Goal: Task Accomplishment & Management: Complete application form

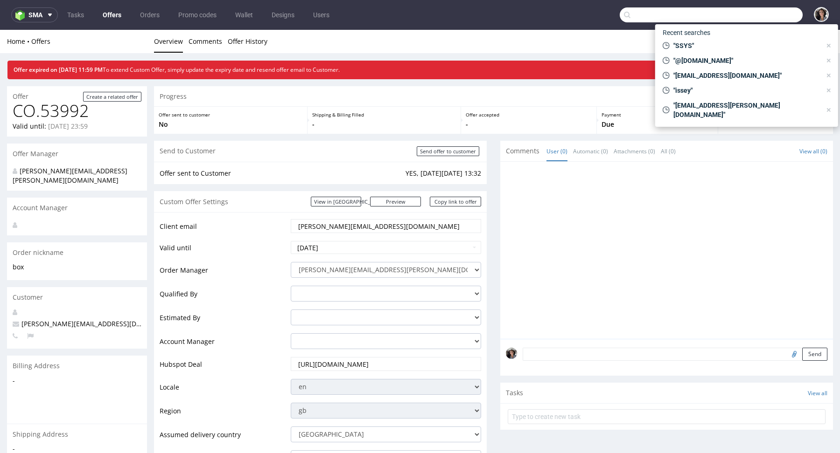
click at [746, 10] on input "text" at bounding box center [710, 14] width 183 height 15
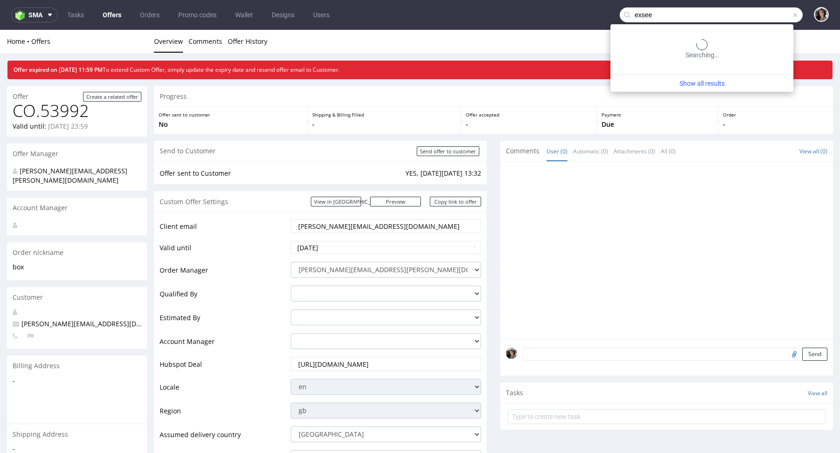
type input "exsee"
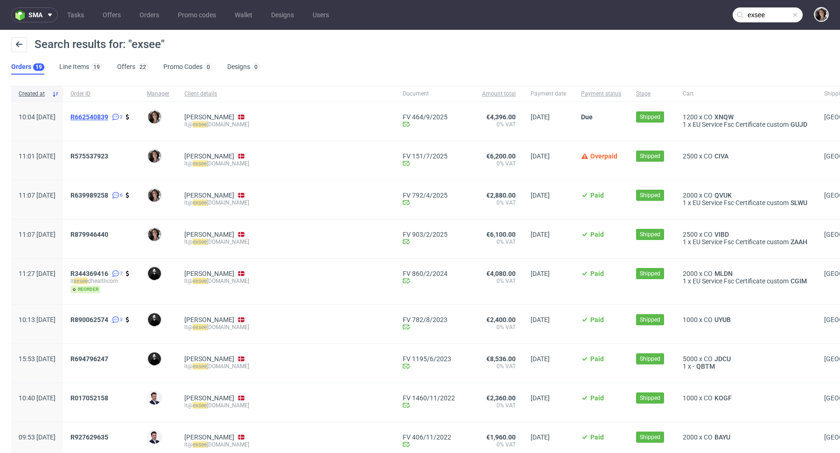
click at [108, 116] on span "R662540839" at bounding box center [89, 116] width 38 height 7
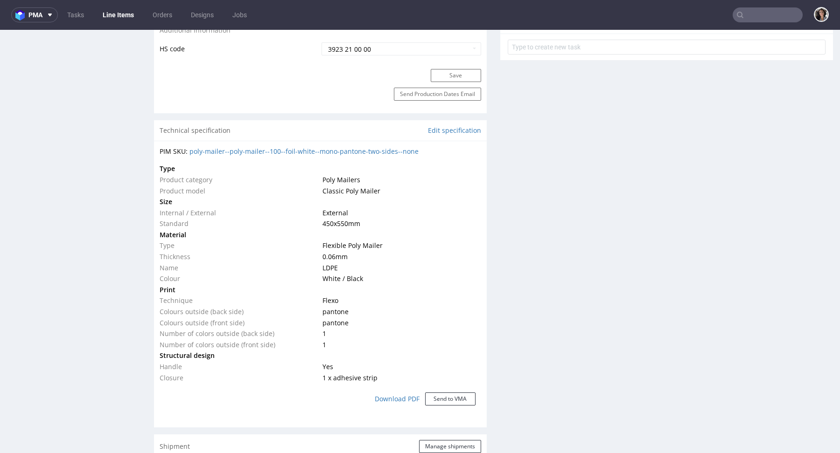
scroll to position [458, 0]
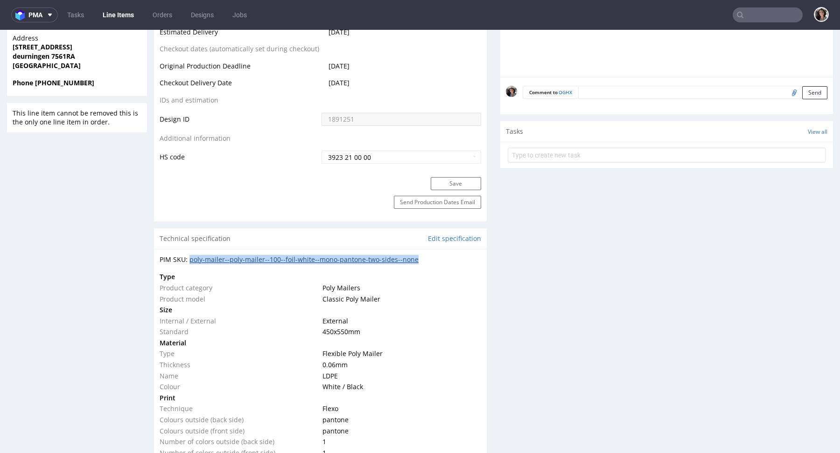
drag, startPoint x: 434, startPoint y: 255, endPoint x: 191, endPoint y: 256, distance: 242.5
click at [191, 256] on div "PIM SKU: poly-mailer--poly-mailer--100--foil-white--mono-pantone-two-sides--none" at bounding box center [320, 259] width 321 height 9
copy link "poly-mailer--poly-mailer--100--foil-white--mono-pantone-two-sides--none"
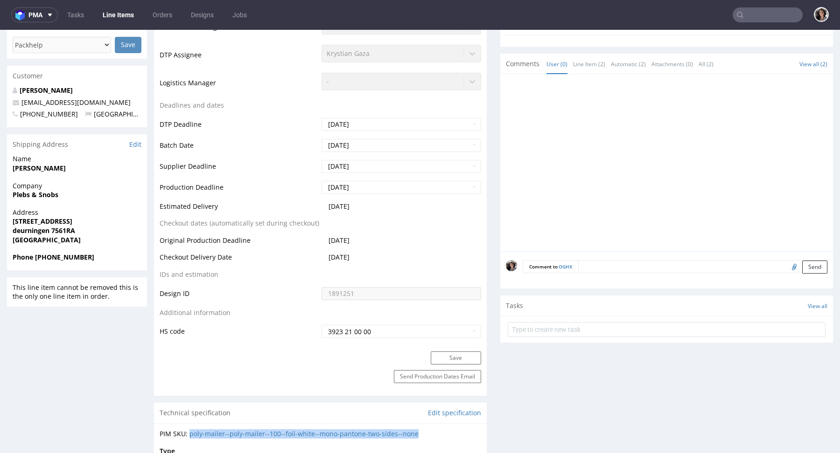
scroll to position [278, 0]
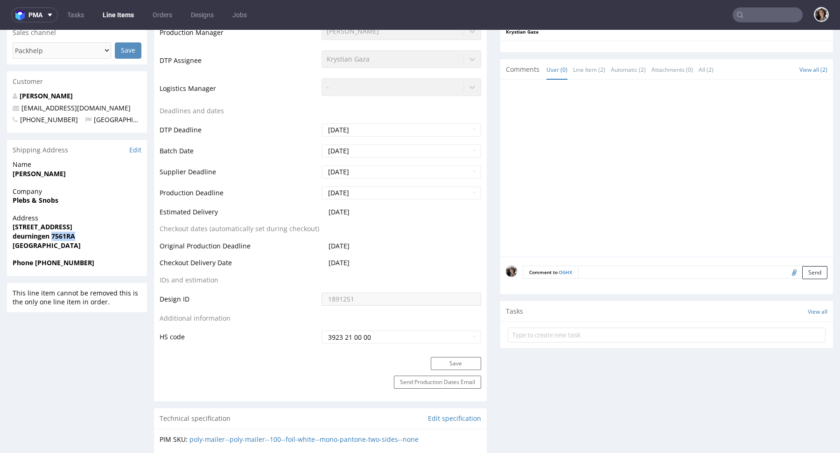
drag, startPoint x: 95, startPoint y: 235, endPoint x: 53, endPoint y: 234, distance: 42.5
click at [52, 234] on span "deurningen 7561RA" at bounding box center [77, 236] width 129 height 9
copy strong "7561RA"
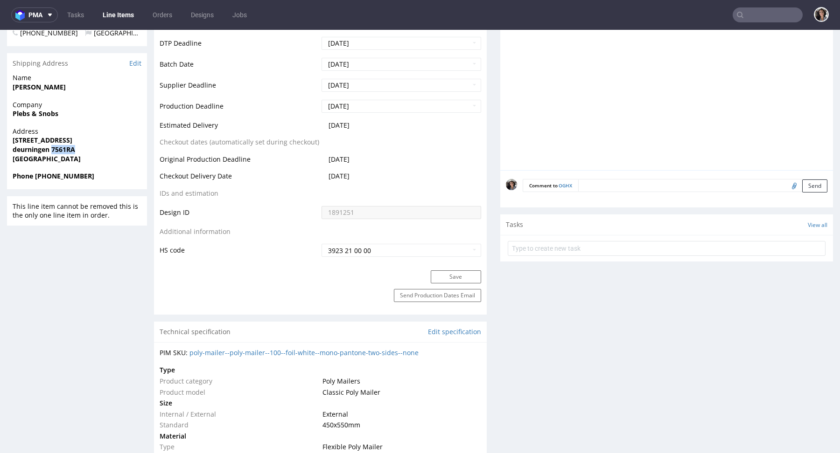
scroll to position [0, 0]
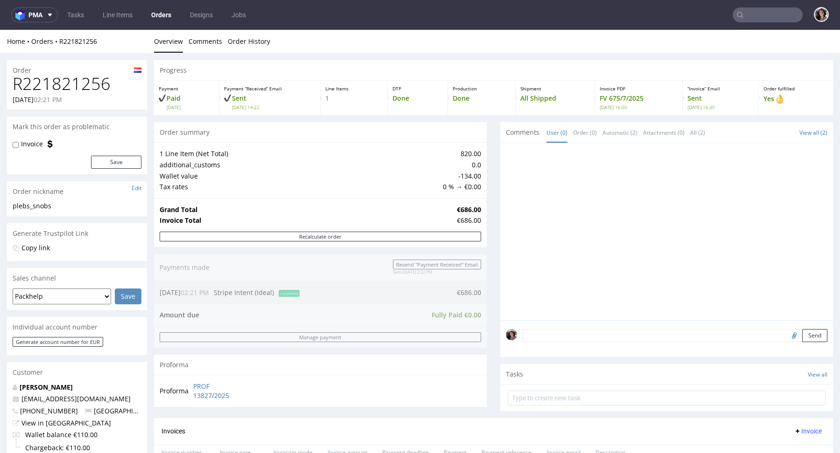
scroll to position [295, 0]
drag, startPoint x: 101, startPoint y: 398, endPoint x: 23, endPoint y: 397, distance: 78.4
click at [22, 397] on p "nikolaileuveld@gmail.com" at bounding box center [77, 399] width 129 height 9
copy link "nikolaileuveld@gmail.com"
click at [756, 14] on input "text" at bounding box center [767, 14] width 70 height 15
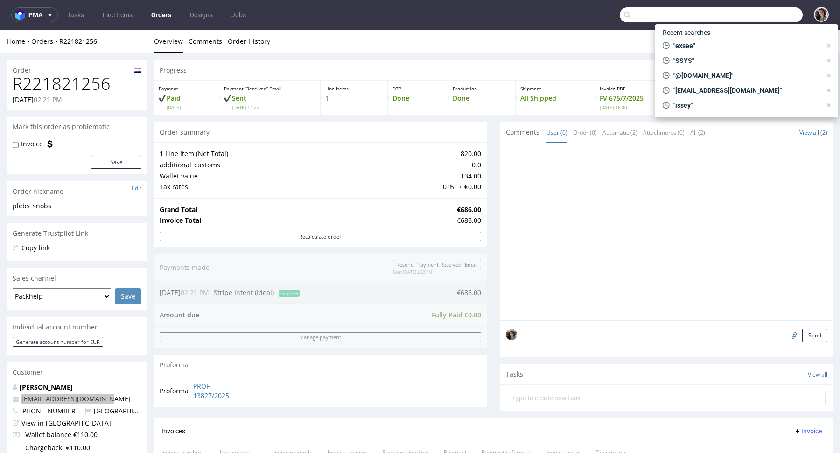
paste input "nikolaileuveld@gmail.com"
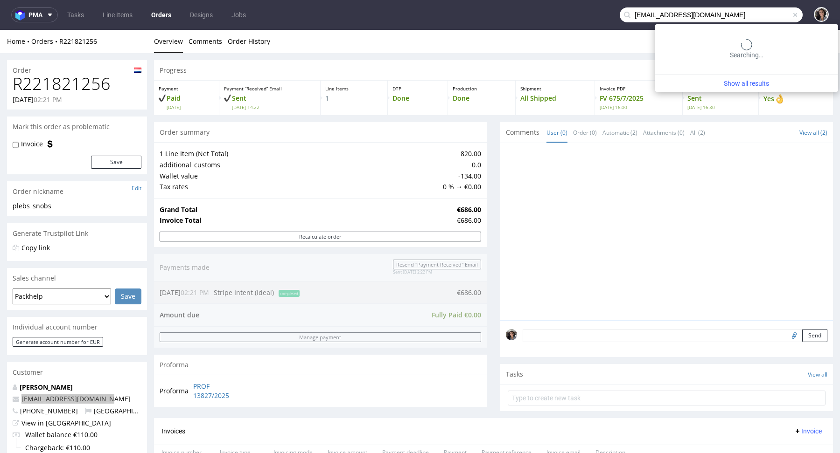
type input "nikolaileuveld@gmail.com"
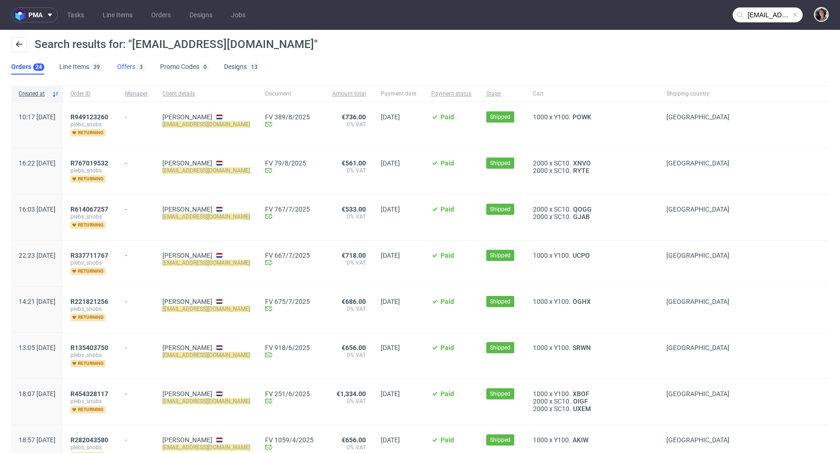
click at [125, 66] on link "Offers 3" at bounding box center [131, 67] width 28 height 15
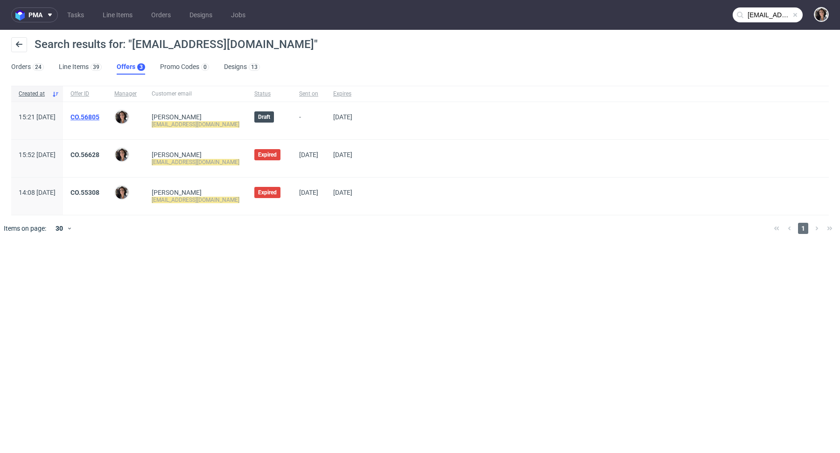
click at [99, 115] on link "CO.56805" at bounding box center [84, 116] width 29 height 7
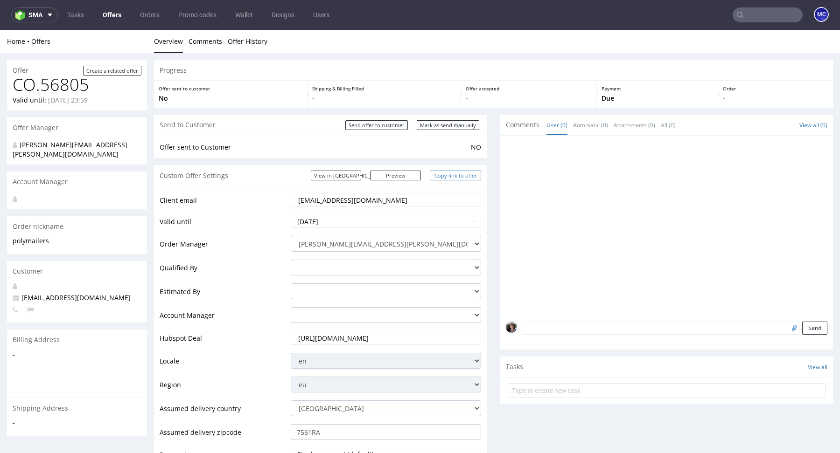
click at [458, 175] on link "Copy link to offer" at bounding box center [455, 176] width 51 height 10
click at [455, 123] on input "Mark as send manually" at bounding box center [447, 125] width 62 height 10
type input "In progress..."
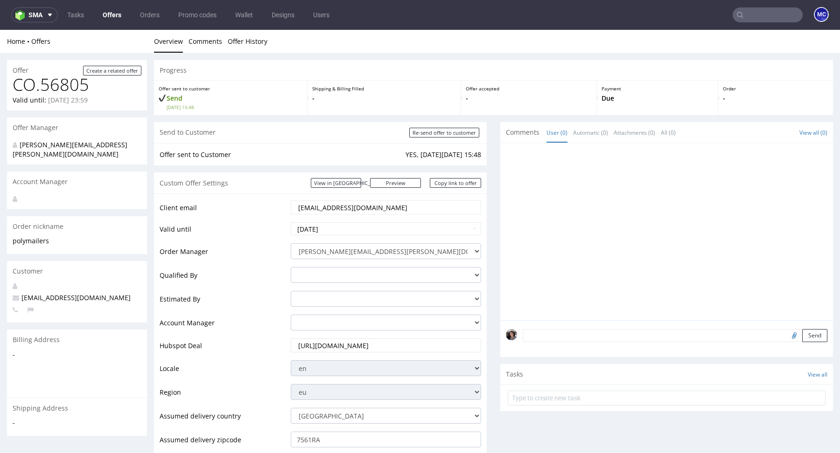
click at [383, 211] on input "nikolaileuveld@gmail.com" at bounding box center [385, 207] width 177 height 13
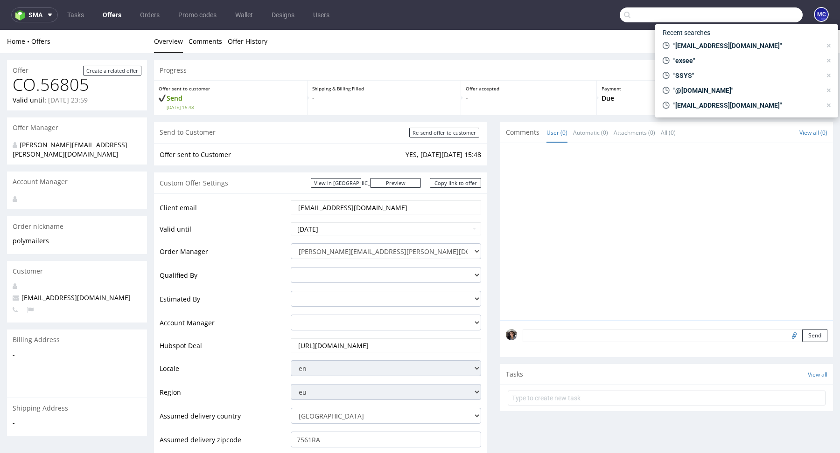
click at [745, 21] on input "text" at bounding box center [710, 14] width 183 height 15
paste input "nikolaileuveld@gmail.com"
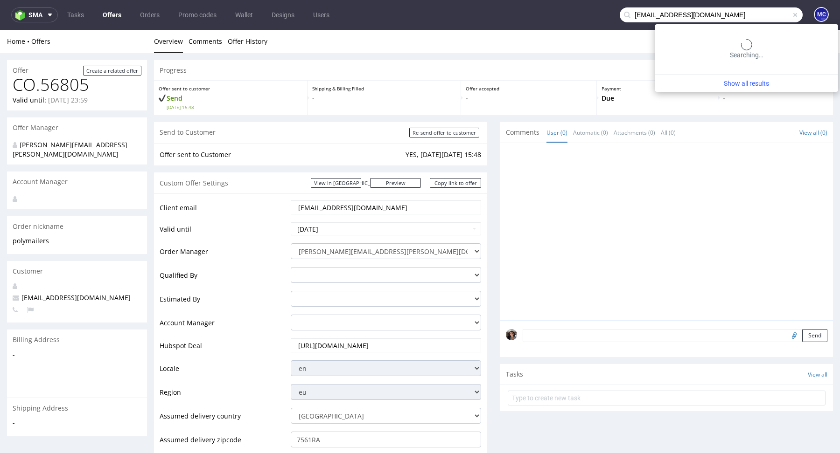
type input "nikolaileuveld@gmail.com"
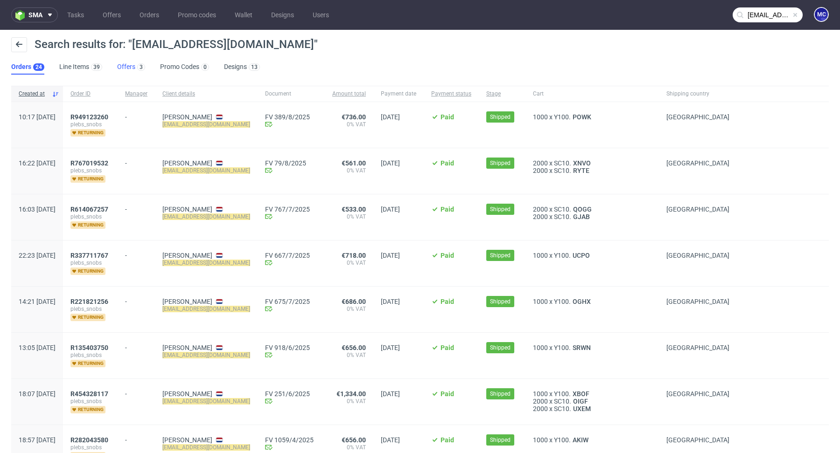
click at [124, 62] on link "Offers 3" at bounding box center [131, 67] width 28 height 15
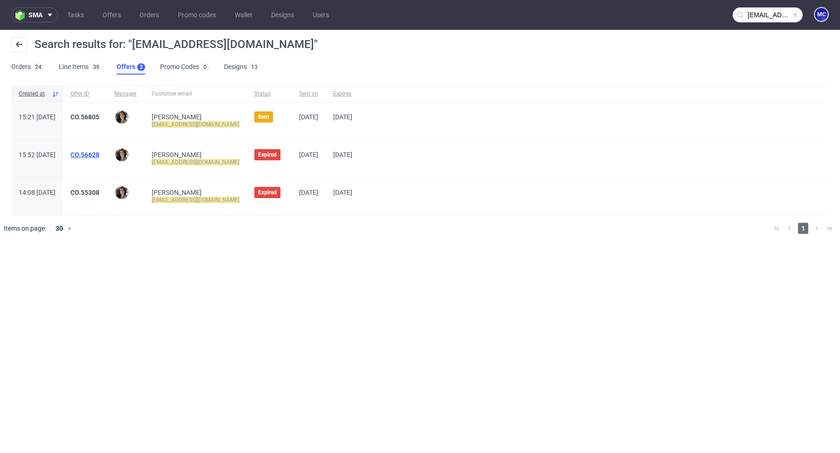
click at [99, 153] on link "CO.56628" at bounding box center [84, 154] width 29 height 7
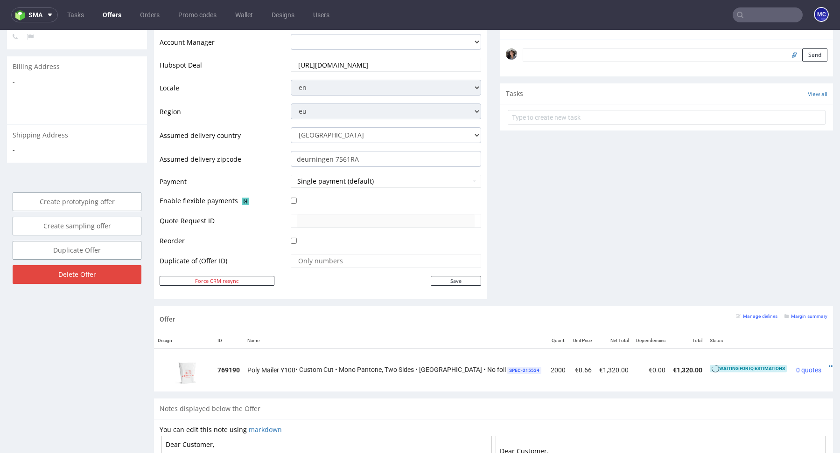
scroll to position [479, 0]
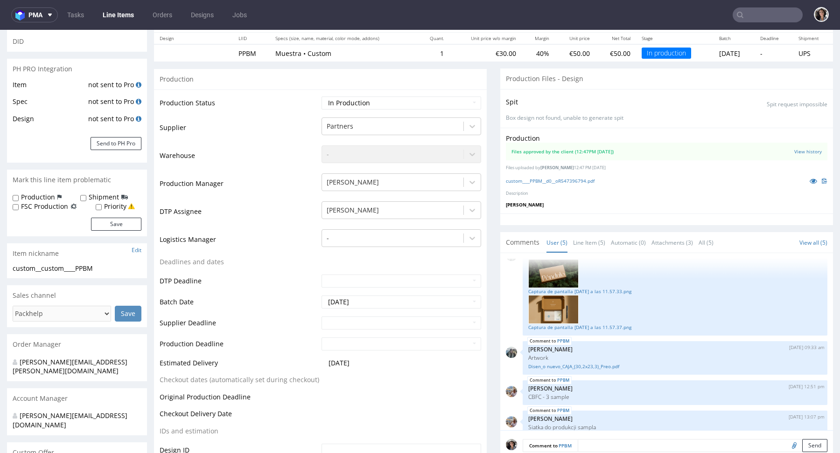
scroll to position [189, 0]
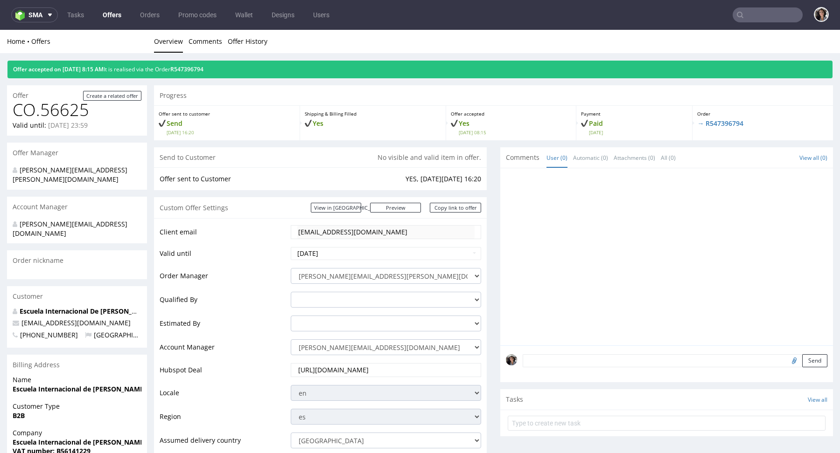
click at [369, 201] on div "Custom Offer Settings View in Hubspot Preview https://packhelp.es/packhelp-plus…" at bounding box center [320, 207] width 333 height 21
click at [361, 205] on link "View in [GEOGRAPHIC_DATA]" at bounding box center [336, 208] width 50 height 10
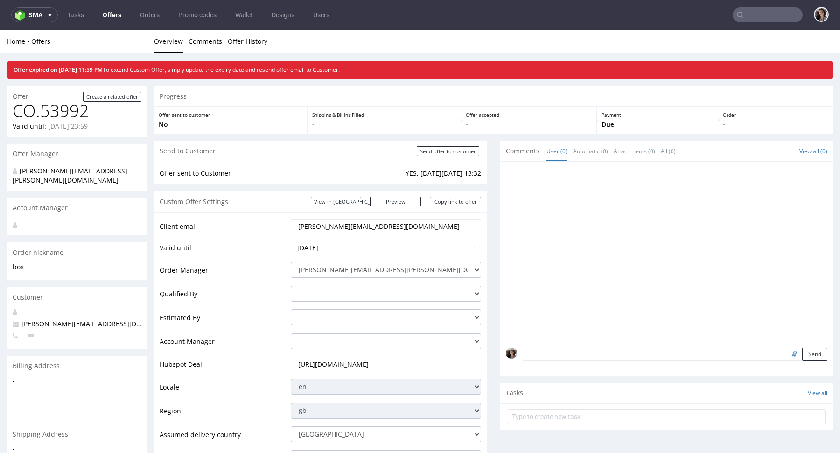
click at [108, 14] on link "Offers" at bounding box center [112, 14] width 30 height 15
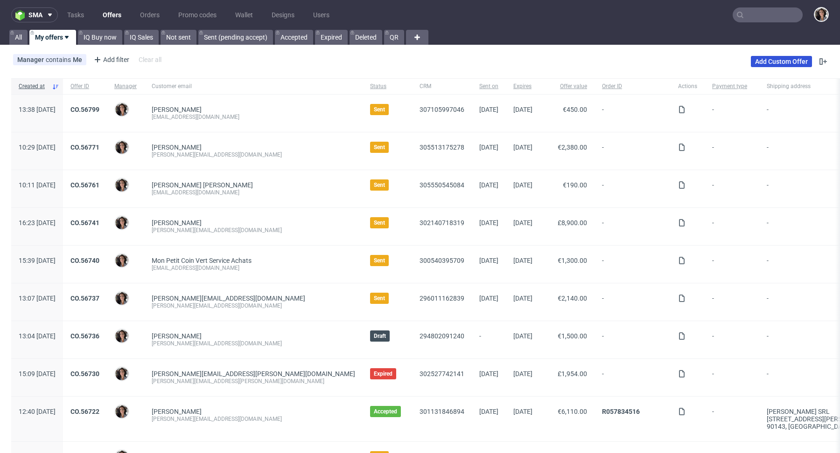
click at [773, 63] on link "Add Custom Offer" at bounding box center [780, 61] width 61 height 11
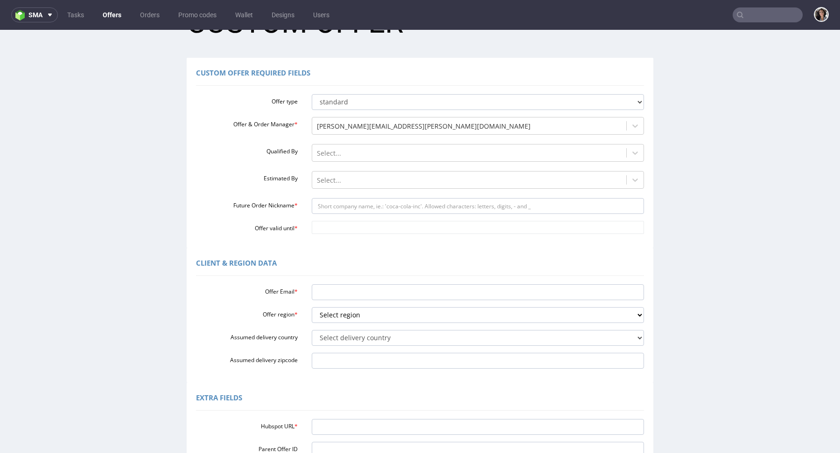
scroll to position [85, 0]
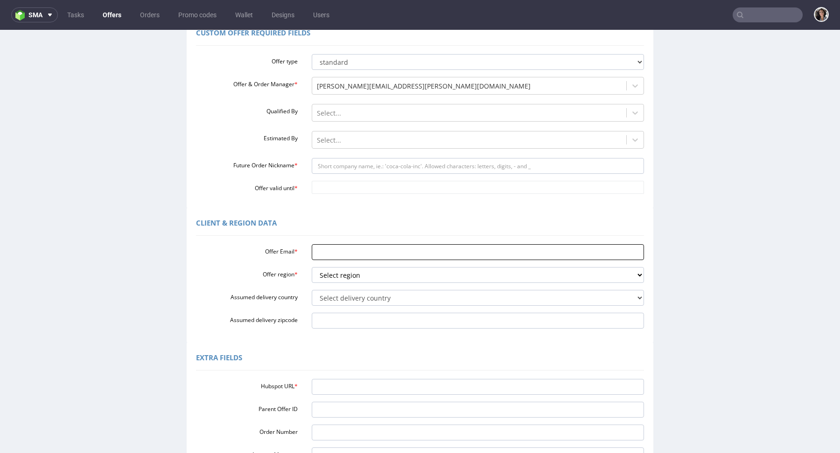
click at [329, 245] on input "Offer Email *" at bounding box center [478, 252] width 333 height 16
paste input "I wanted to give you a quick update regarding the Packhelp Growth Program, sinc…"
type input "I wanted to give you a quick update regarding the Packhelp Growth Program, sinc…"
click at [330, 250] on input "Offer Email *" at bounding box center [478, 252] width 333 height 16
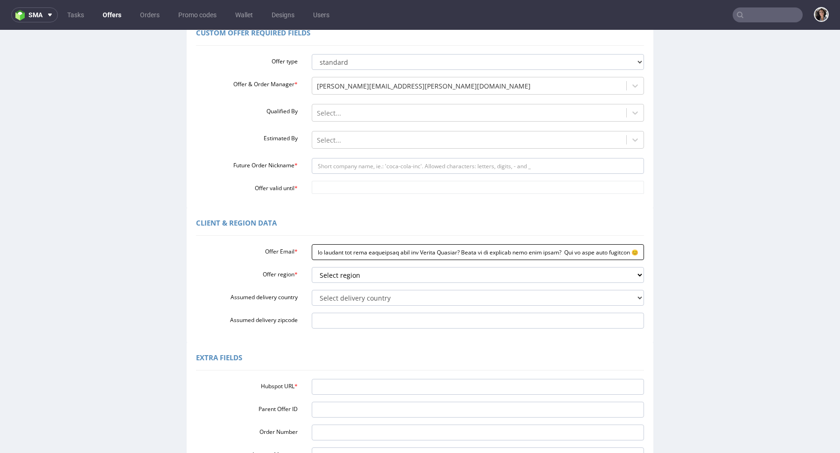
click at [330, 250] on input "Offer Email *" at bounding box center [478, 252] width 333 height 16
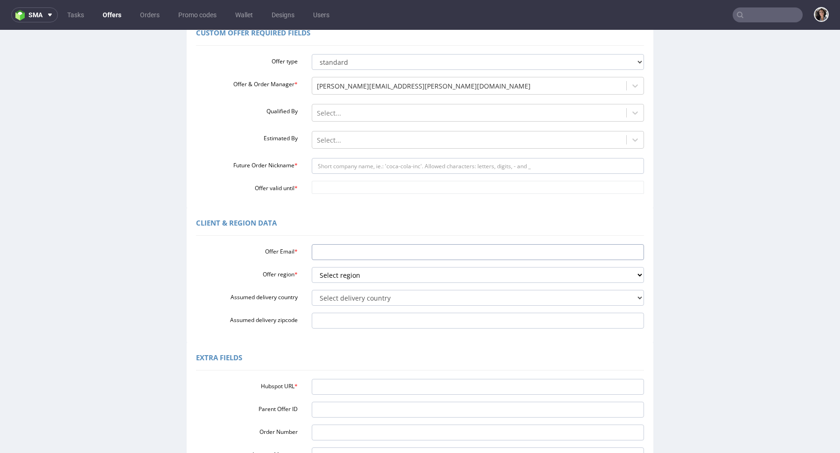
paste input "nikolaileuveld@gmail.com"
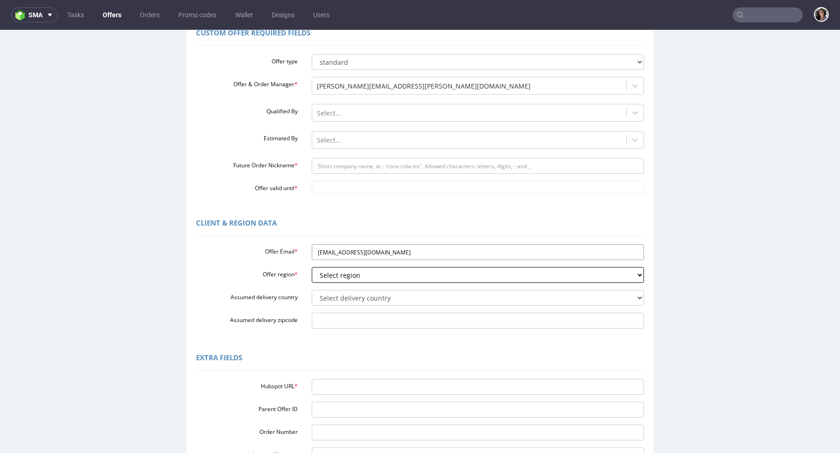
type input "nikolaileuveld@gmail.com"
click at [353, 267] on select "Select region eu gb de pl fr it es" at bounding box center [478, 275] width 333 height 16
click at [351, 273] on select "Select region eu gb de pl fr it es" at bounding box center [478, 275] width 333 height 16
select select "eu"
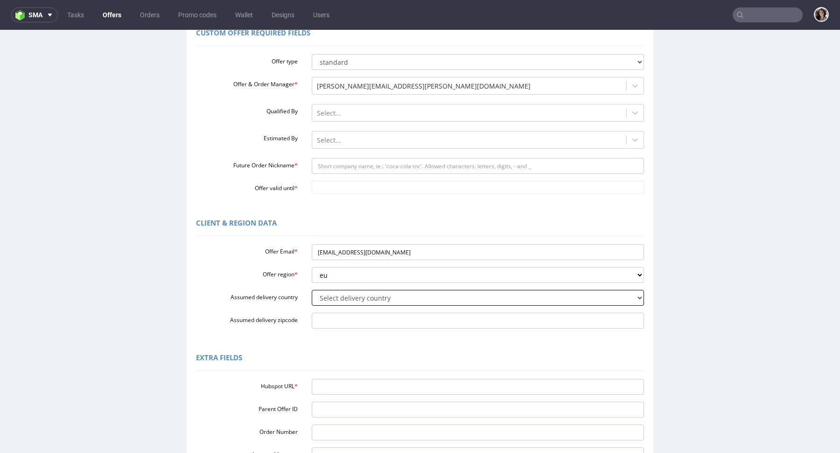
click at [327, 301] on select "Select delivery country Andorra Afghanistan Anguilla Albania Armenia Antarctica…" at bounding box center [478, 298] width 333 height 16
select select "166"
click at [363, 325] on input "Assumed delivery zipcode" at bounding box center [478, 321] width 333 height 16
paste input "nikolaileuveld@gmail.com"
type input "nikolaileuveld@gmail.com"
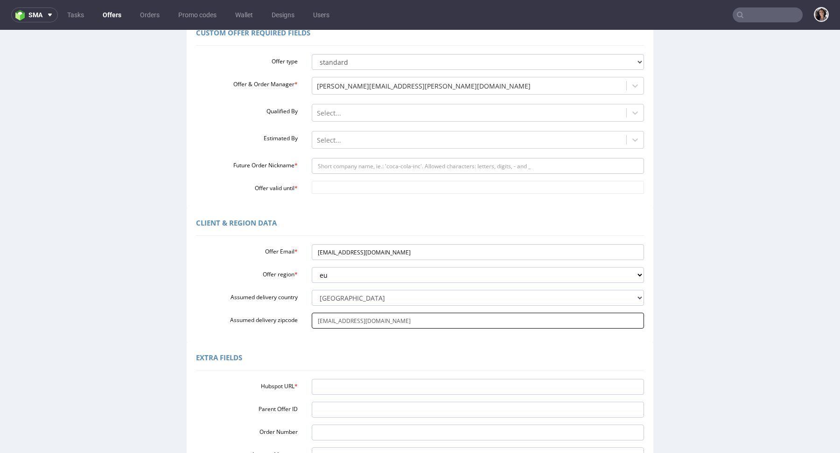
click at [363, 325] on input "[EMAIL_ADDRESS][DOMAIN_NAME]" at bounding box center [478, 321] width 333 height 16
paste input "7561RA"
type input "7561RA"
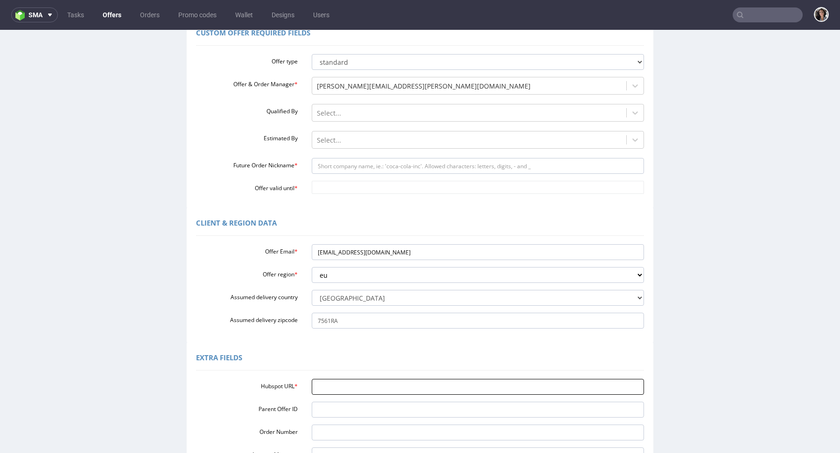
click at [324, 390] on input "Hubspot URL *" at bounding box center [478, 387] width 333 height 16
paste input "https://app-eu1.hubspot.com/contacts/25600958/record/0-3/307587052730/"
type input "https://app-eu1.hubspot.com/contacts/25600958/record/0-3/307587052730/"
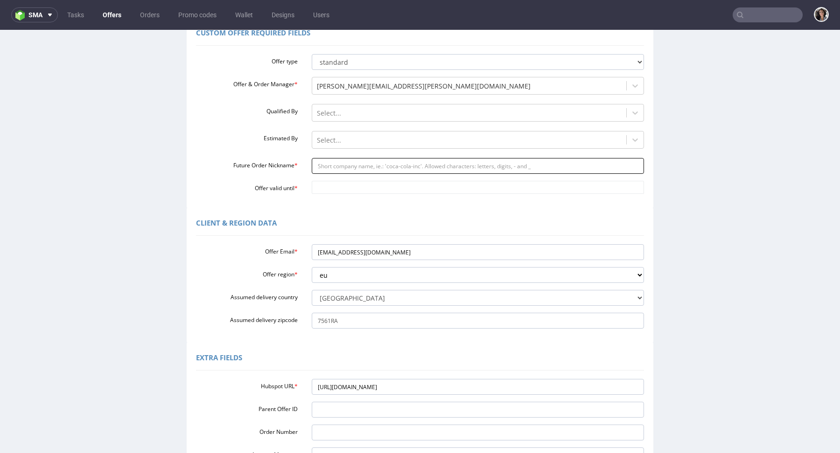
click at [344, 170] on input "Future Order Nickname *" at bounding box center [478, 166] width 333 height 16
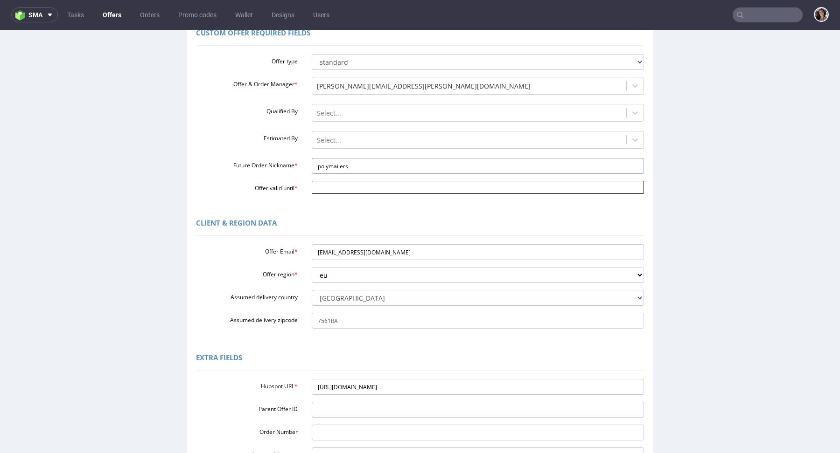
type input "polymailers"
click at [336, 191] on input "Offer valid until *" at bounding box center [478, 187] width 333 height 13
click at [372, 133] on td "18" at bounding box center [374, 132] width 14 height 14
type input "2025-09-18"
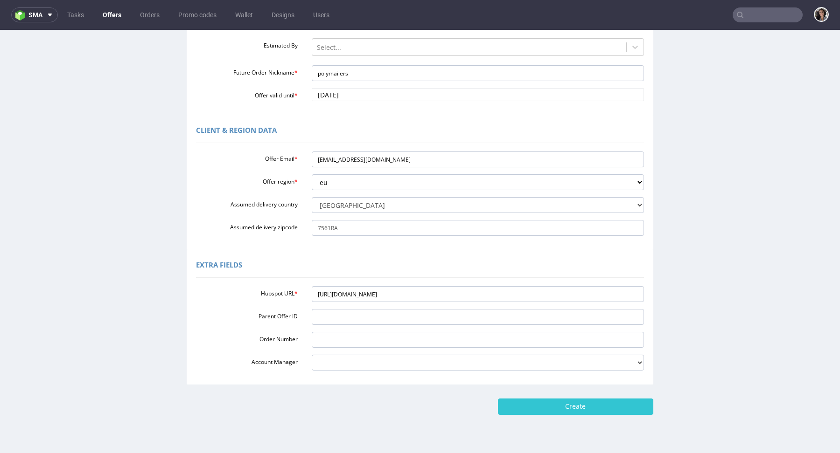
scroll to position [183, 0]
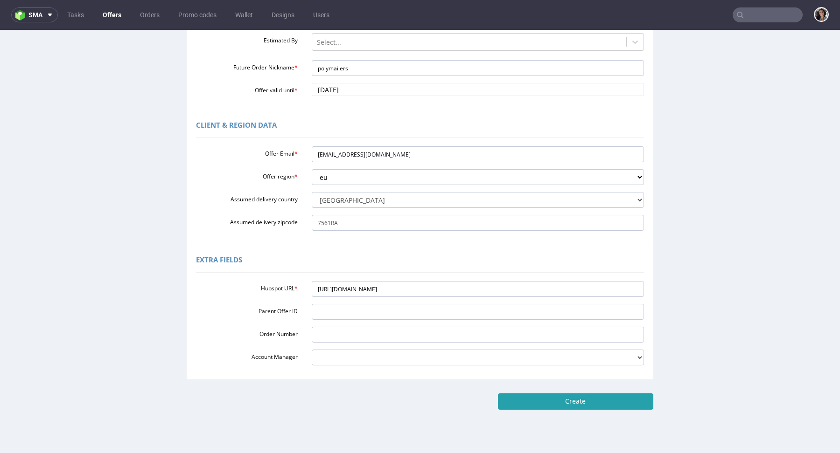
click at [560, 402] on input "Create" at bounding box center [575, 402] width 155 height 16
type input "Please wait..."
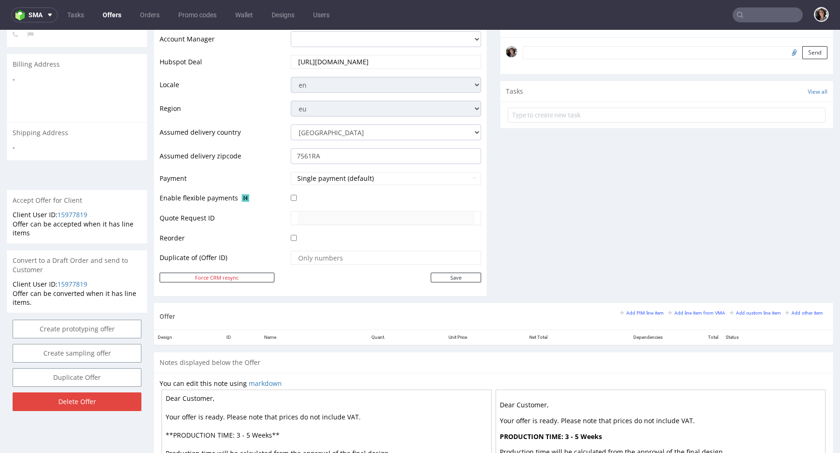
scroll to position [409, 0]
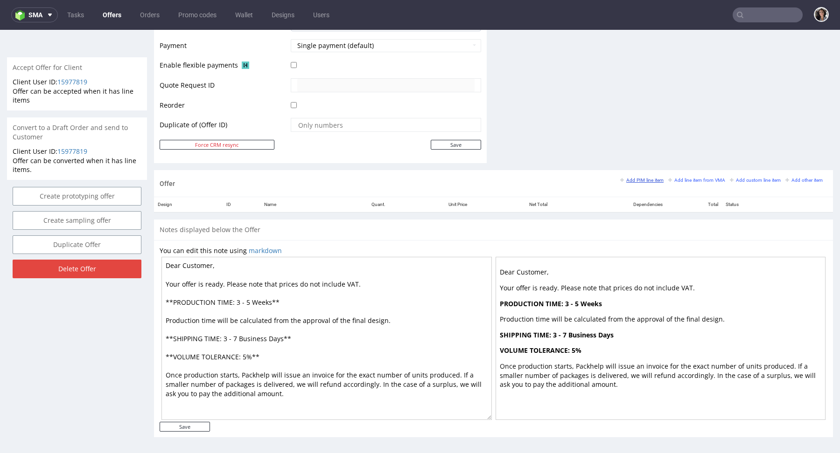
click at [634, 178] on small "Add PIM line item" at bounding box center [641, 180] width 43 height 5
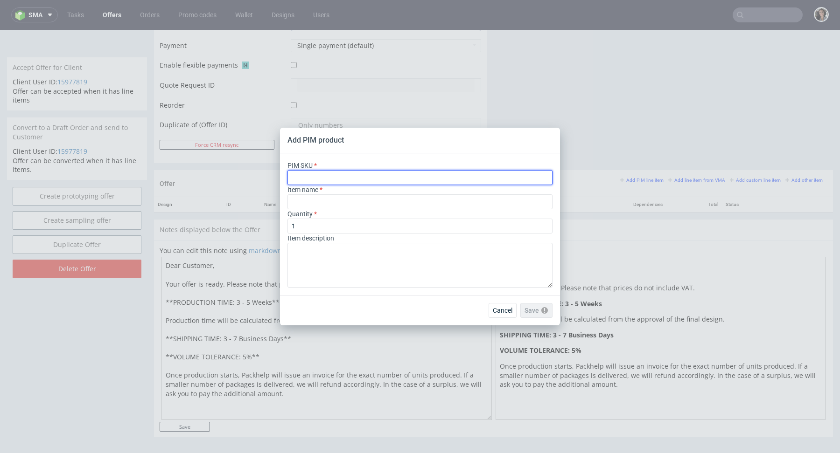
click at [339, 179] on input "text" at bounding box center [419, 177] width 265 height 15
paste input "poly-mailer--poly-mailer--100--foil-white--mono-pantone-two-sides--none"
type input "poly-mailer--poly-mailer--100--foil-white--mono-pantone-two-sides--none"
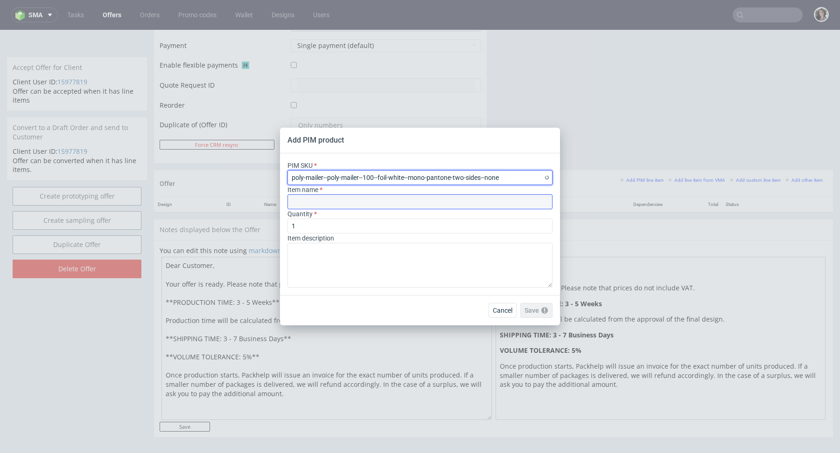
type input "Versandbeutel"
type input "poly-mailer--poly-mailer--100--foil-white--mono-pantone-two-sides--none"
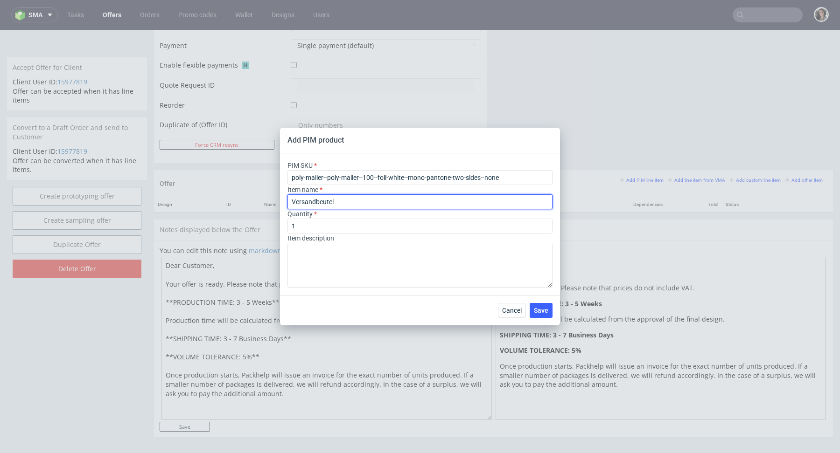
click at [317, 201] on input "Versandbeutel" at bounding box center [419, 201] width 265 height 15
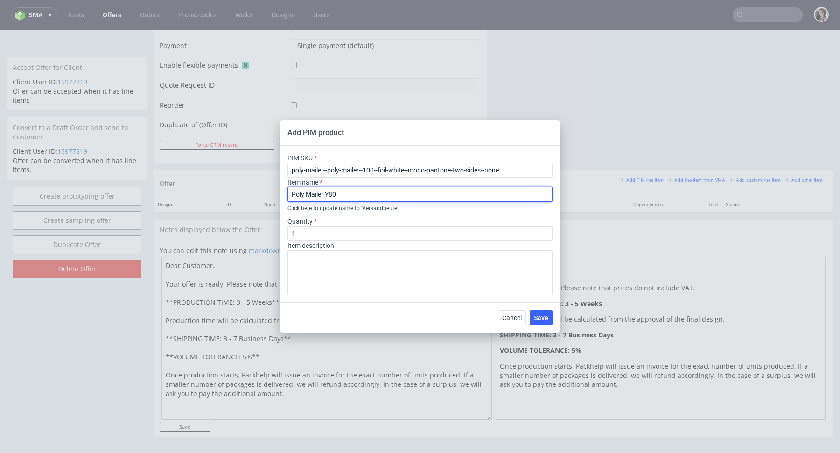
type input "Poly Mailer Y80"
click at [324, 224] on div "Quantity 1" at bounding box center [419, 229] width 265 height 24
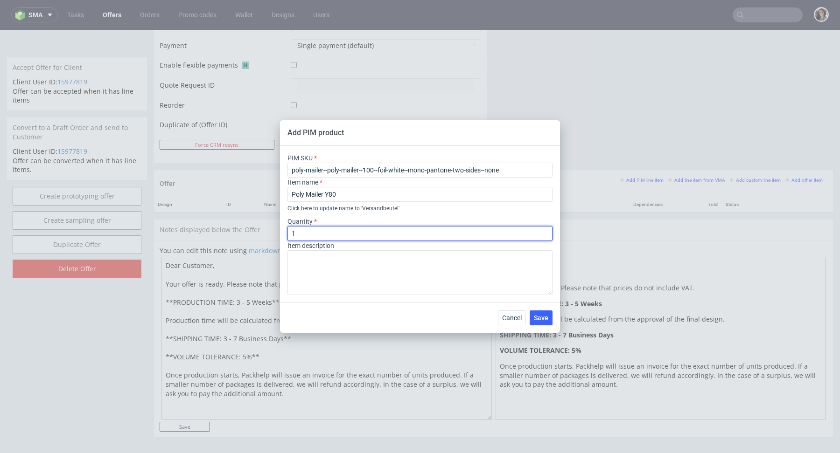
click at [324, 226] on input "1" at bounding box center [419, 233] width 265 height 15
click at [324, 233] on input "1" at bounding box center [419, 233] width 265 height 15
type input "1000"
click at [593, 90] on div "Add PIM product PIM SKU poly-mailer--poly-mailer--100--foil-white--mono-pantone…" at bounding box center [420, 226] width 840 height 453
click at [545, 325] on button "Save" at bounding box center [540, 318] width 23 height 15
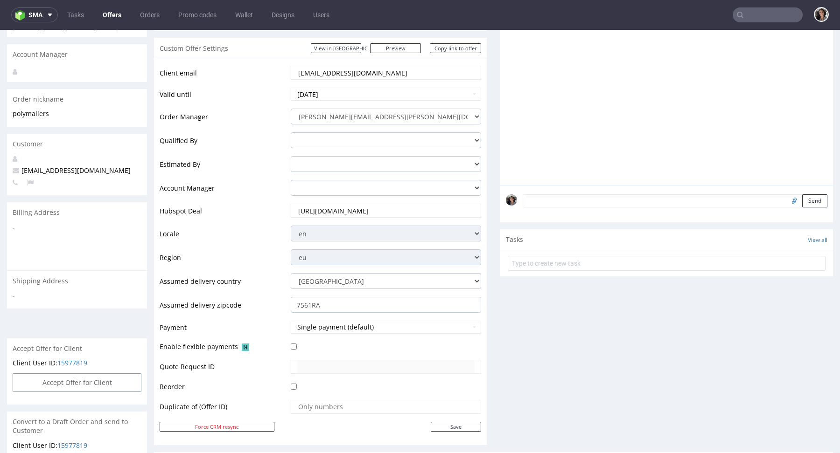
scroll to position [253, 0]
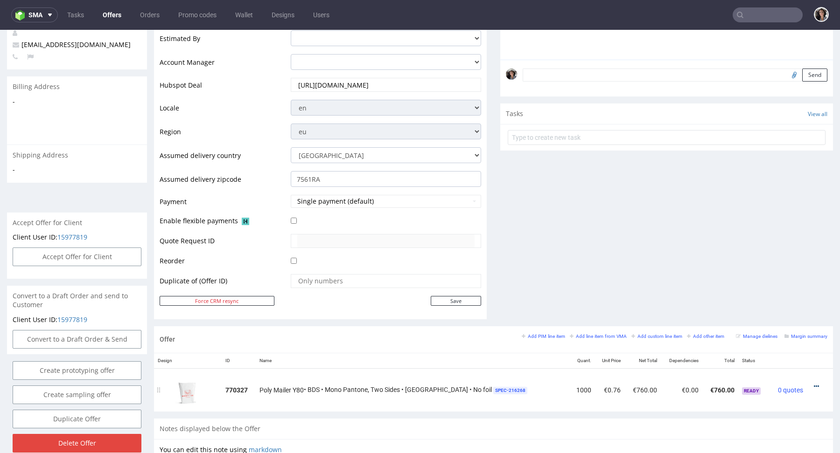
click at [813, 383] on icon at bounding box center [815, 386] width 5 height 7
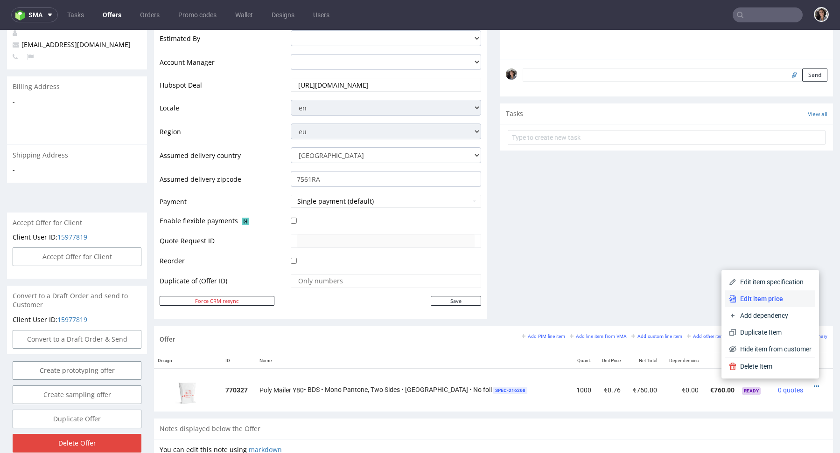
click at [773, 303] on span "Edit item price" at bounding box center [773, 298] width 75 height 9
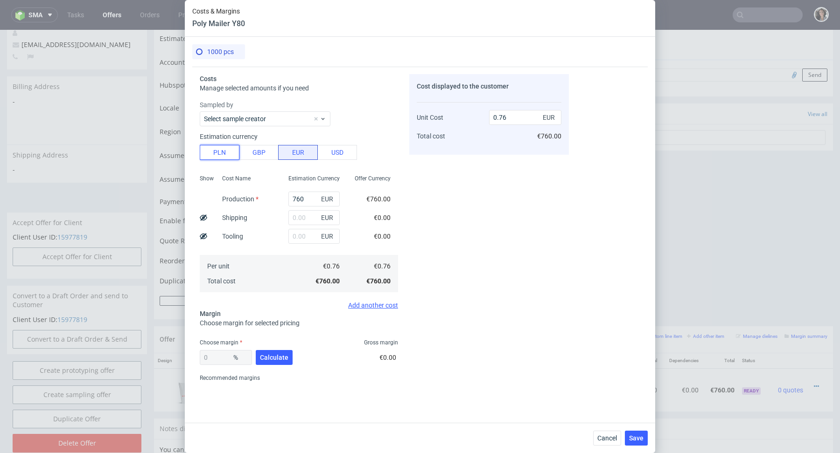
click at [213, 148] on button "PLN" at bounding box center [220, 152] width 40 height 15
type input "0.18"
click at [298, 216] on input "text" at bounding box center [313, 217] width 51 height 15
type input "140"
type input "0.21"
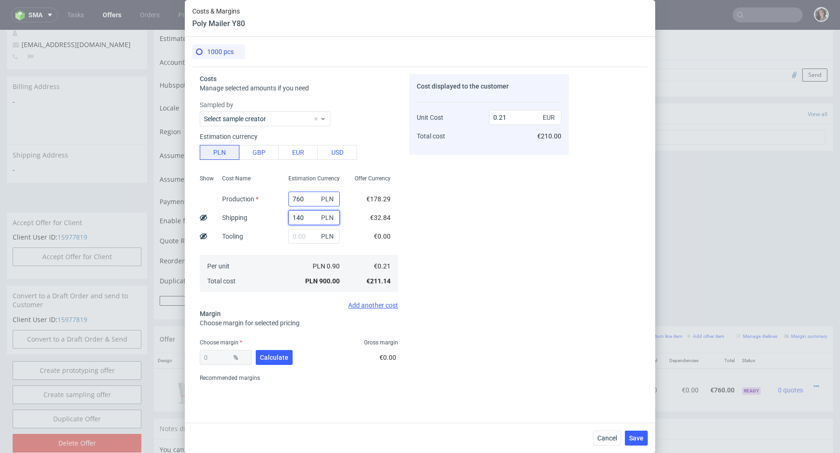
type input "140"
click at [300, 195] on input "760" at bounding box center [313, 199] width 51 height 15
type input "0.03"
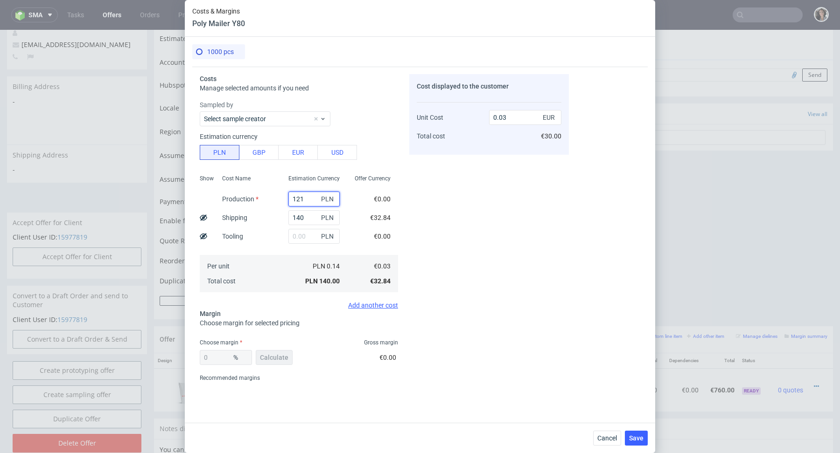
type input "1210"
type input "0.31"
type input "1210"
click at [341, 271] on div "PLN 1.35" at bounding box center [314, 266] width 66 height 15
click at [269, 357] on span "Calculate" at bounding box center [274, 357] width 28 height 7
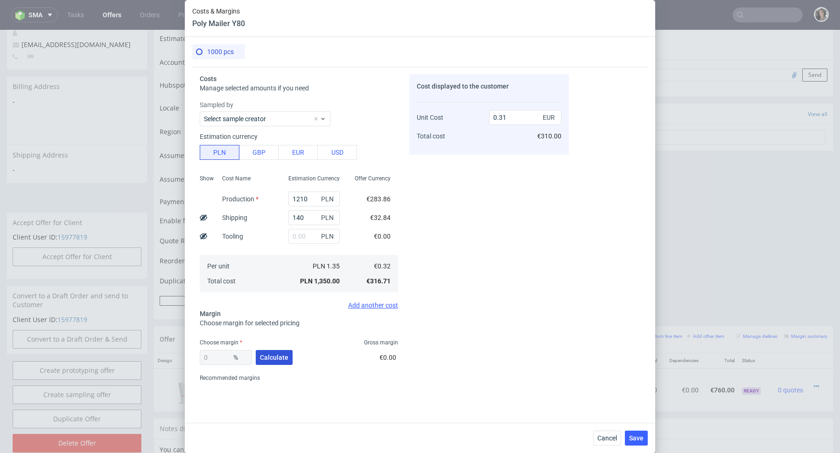
type input "47.01"
type input "0.59"
click at [642, 442] on span "Save" at bounding box center [636, 438] width 14 height 7
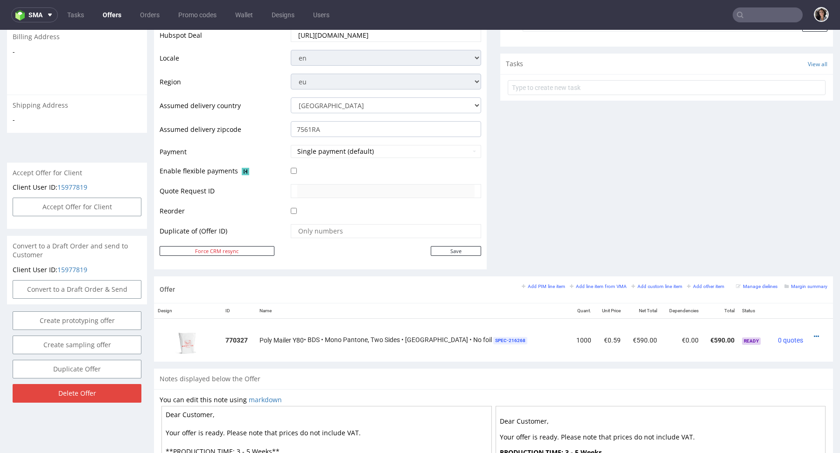
scroll to position [415, 0]
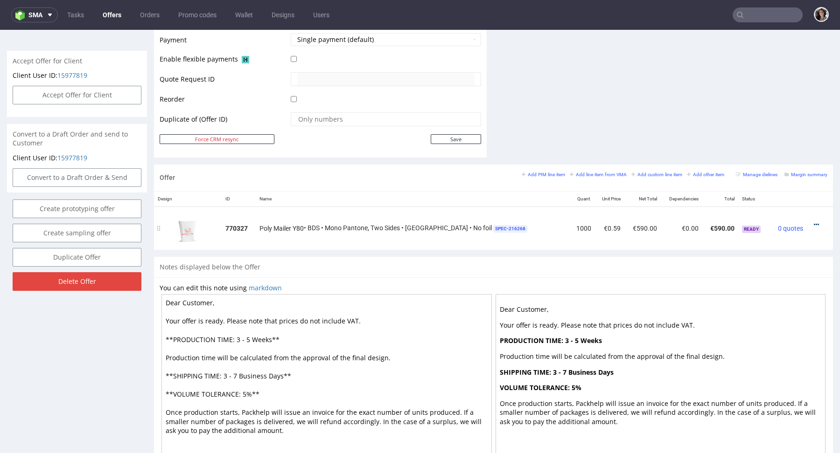
click at [813, 222] on icon at bounding box center [815, 225] width 5 height 7
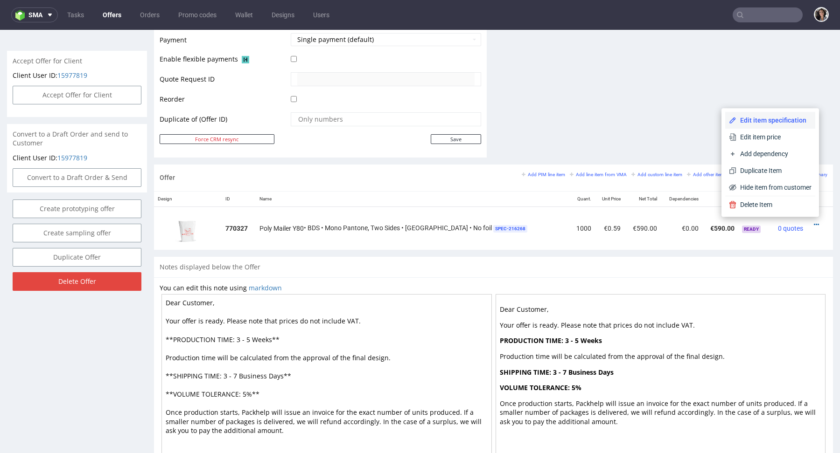
click at [756, 122] on span "Edit item specification" at bounding box center [773, 120] width 75 height 9
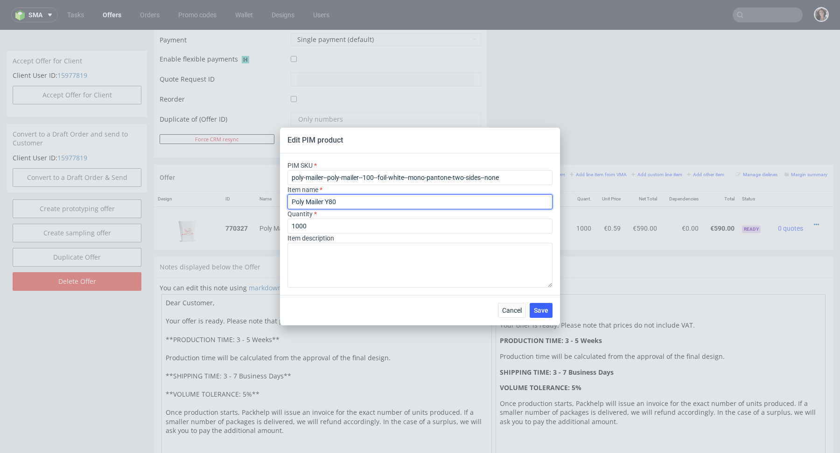
drag, startPoint x: 329, startPoint y: 202, endPoint x: 346, endPoint y: 202, distance: 17.3
click at [346, 202] on input "Poly Mailer Y80" at bounding box center [419, 201] width 265 height 15
type input "Poly Mailer Y100"
click at [545, 309] on span "Save" at bounding box center [541, 310] width 14 height 7
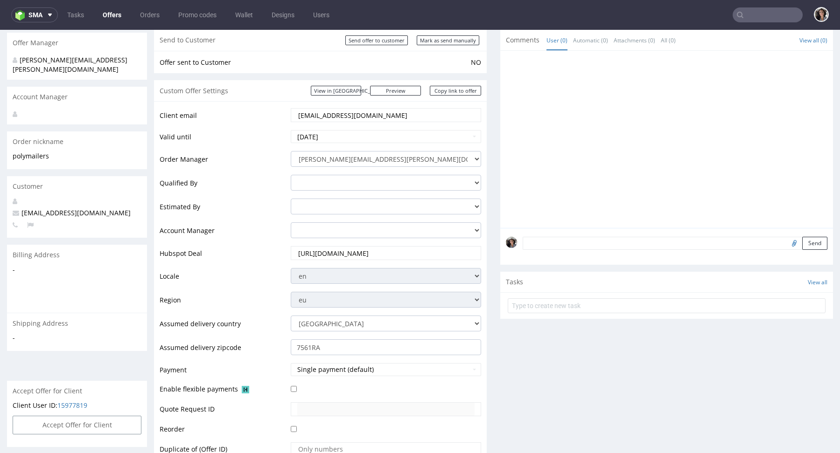
scroll to position [246, 0]
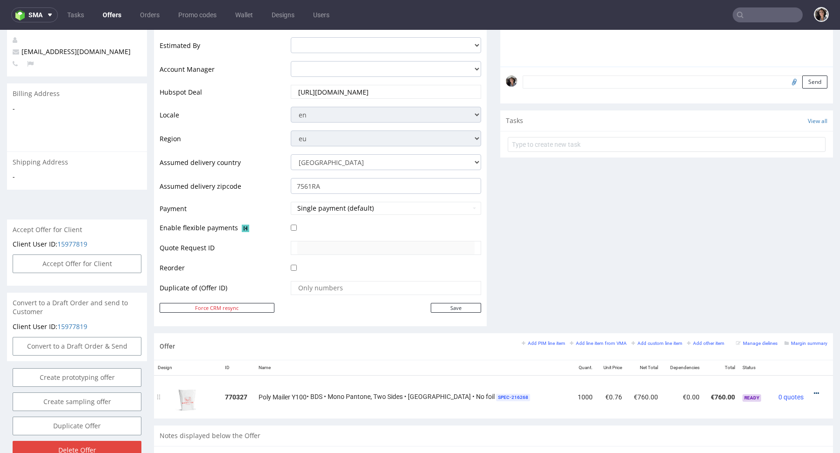
click at [813, 392] on icon at bounding box center [815, 393] width 5 height 7
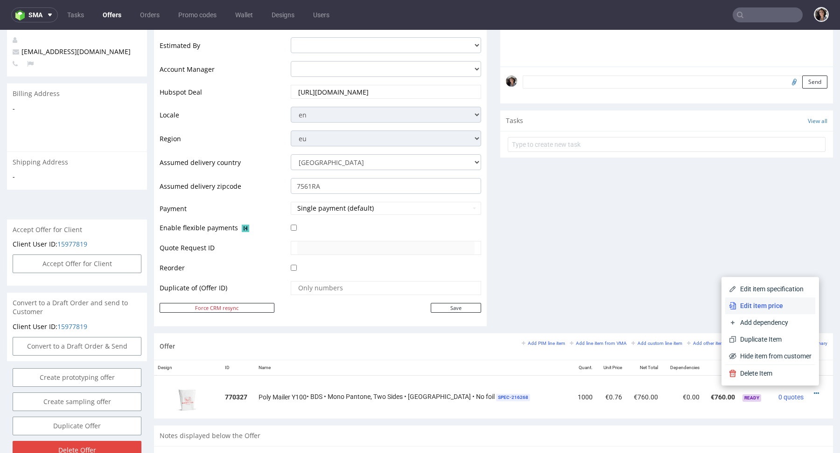
click at [778, 310] on span "Edit item price" at bounding box center [773, 305] width 75 height 9
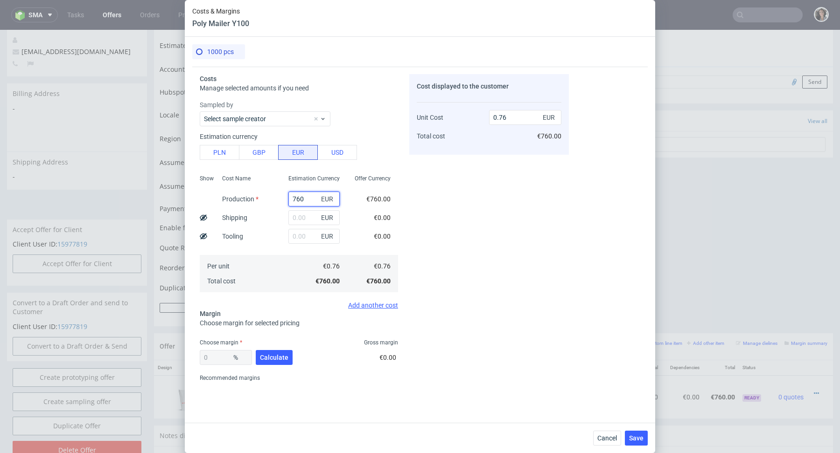
click at [304, 196] on input "760" at bounding box center [313, 199] width 51 height 15
click at [219, 154] on button "PLN" at bounding box center [220, 152] width 40 height 15
type input "0.18"
click at [298, 221] on input "text" at bounding box center [313, 217] width 51 height 15
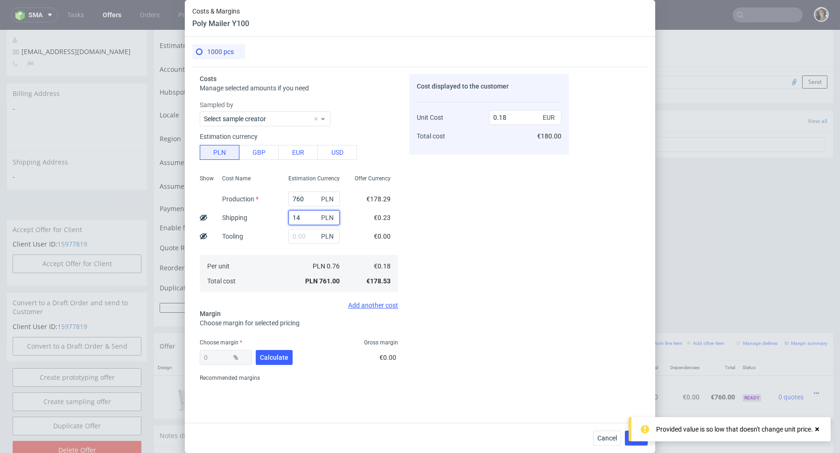
type input "140"
type input "0.21"
type input "140"
click at [305, 199] on input "760" at bounding box center [313, 199] width 51 height 15
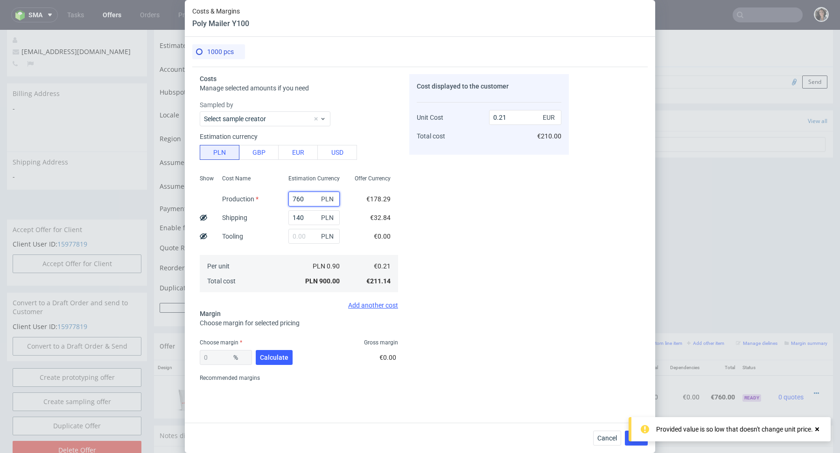
click at [305, 199] on input "760" at bounding box center [313, 199] width 51 height 15
type input "1210"
type input "0.31"
type input "1210"
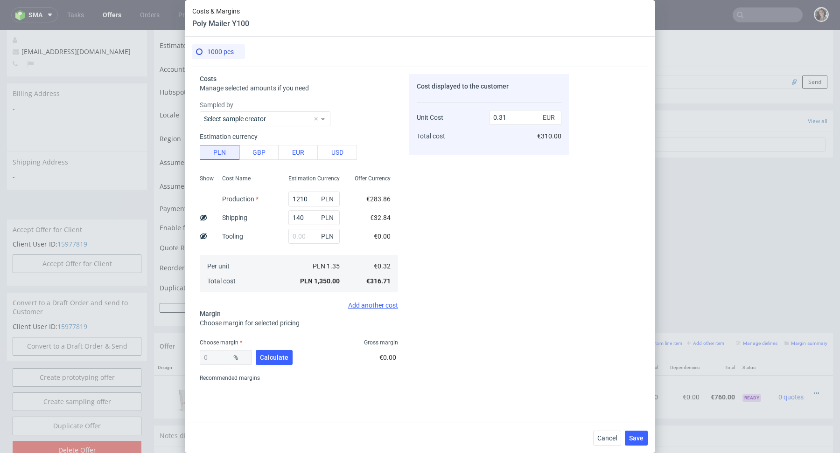
click at [432, 250] on div "Cost displayed to the customer Unit Cost Total cost 0.31 EUR €310.00" at bounding box center [489, 230] width 160 height 312
click at [264, 357] on span "Calculate" at bounding box center [274, 357] width 28 height 7
type input "47.01"
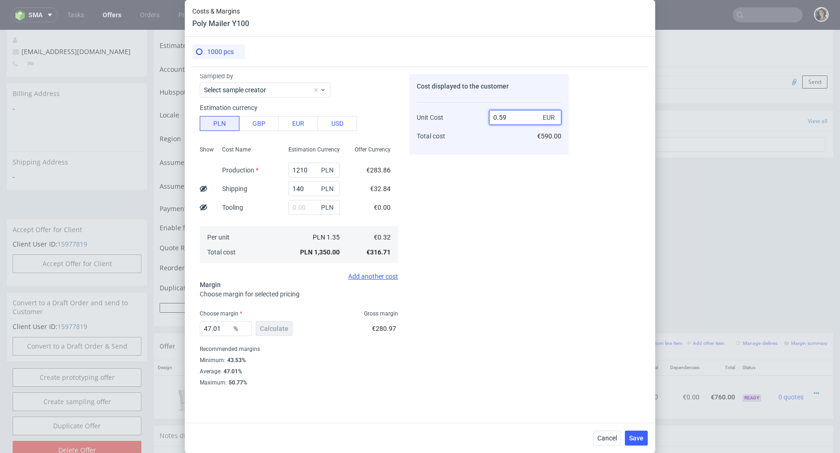
drag, startPoint x: 499, startPoint y: 117, endPoint x: 512, endPoint y: 118, distance: 13.1
click at [512, 118] on input "0.59" at bounding box center [525, 117] width 72 height 15
type input "0.67"
type input "52.23880597014925"
type input "0.68"
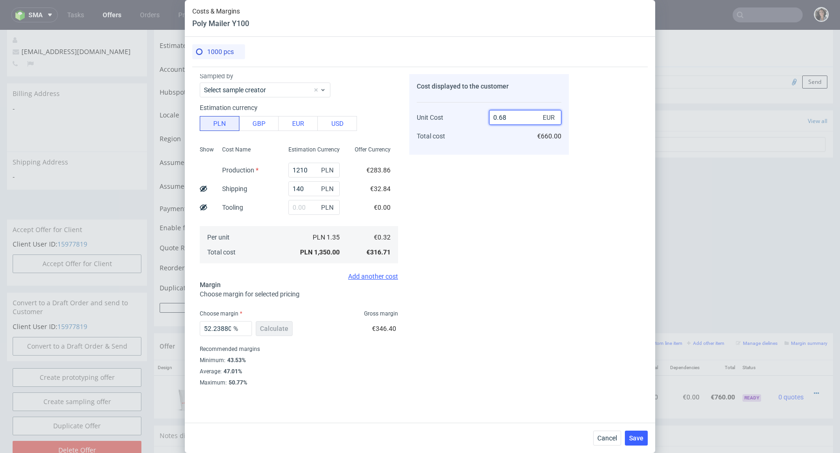
type input "52.94117647058824"
type input "0.67"
click at [638, 442] on span "Save" at bounding box center [636, 438] width 14 height 7
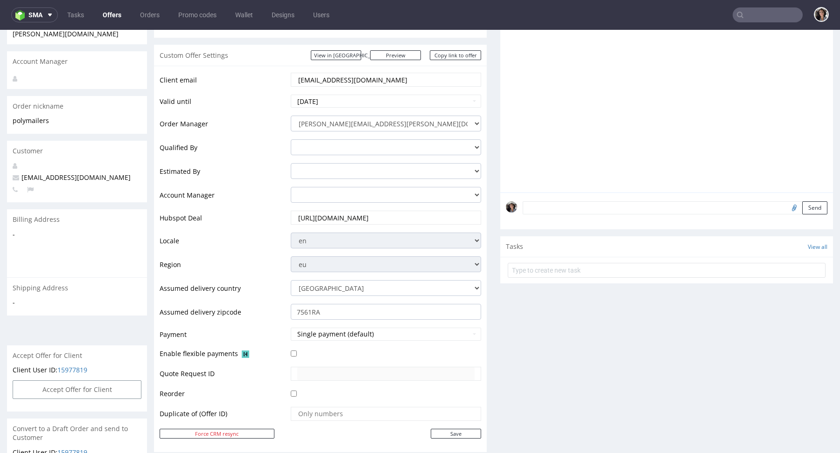
scroll to position [0, 0]
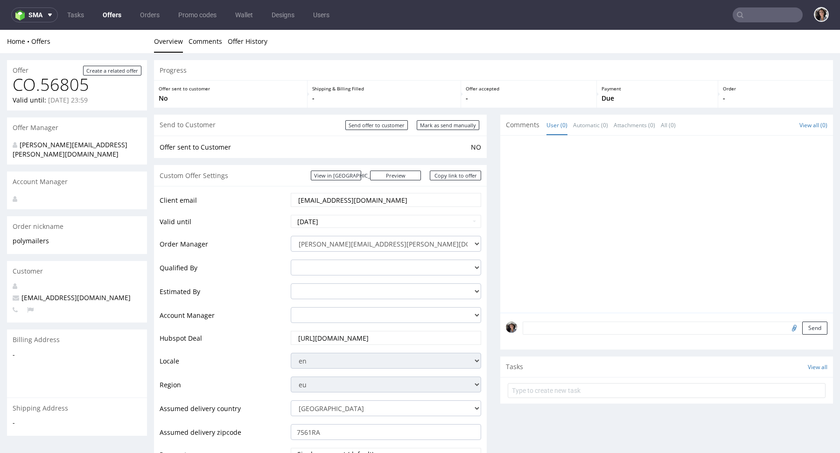
click at [462, 170] on div "Custom Offer Settings View in Hubspot Preview https://packhelp.com/packhelp-plu…" at bounding box center [320, 175] width 333 height 21
click at [462, 175] on link "Copy link to offer" at bounding box center [455, 176] width 51 height 10
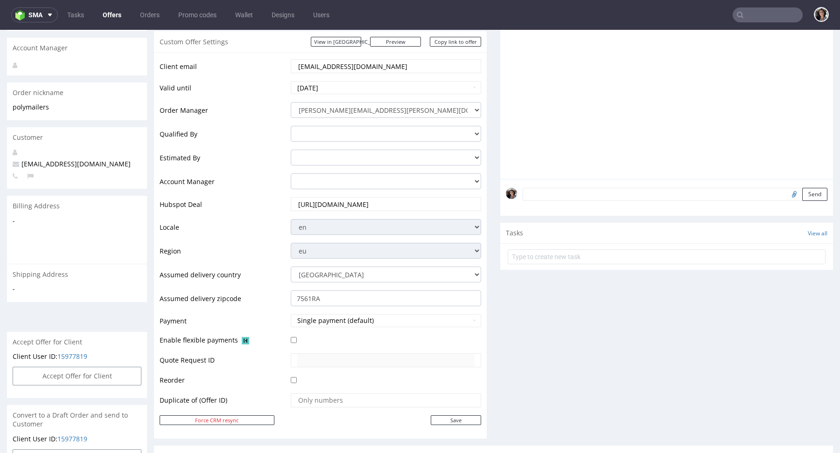
scroll to position [378, 0]
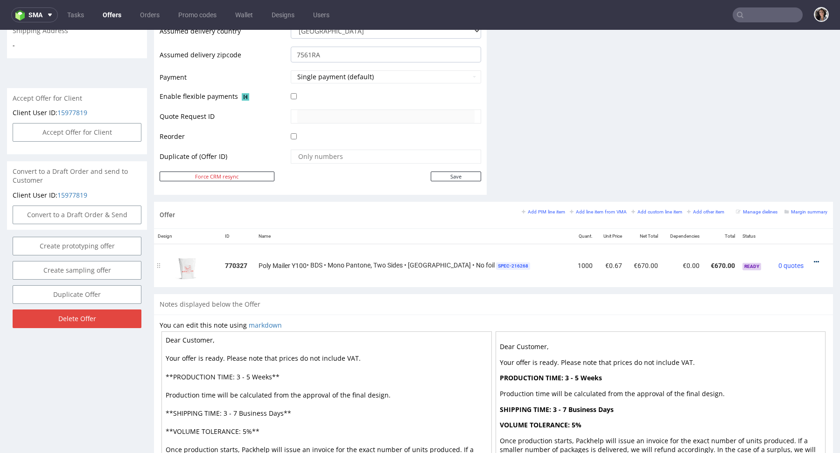
click at [813, 259] on icon at bounding box center [815, 262] width 5 height 7
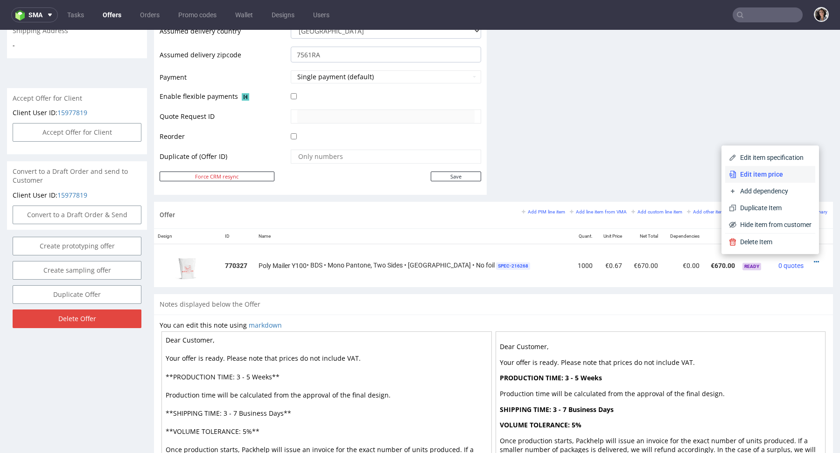
click at [763, 176] on span "Edit item price" at bounding box center [773, 174] width 75 height 9
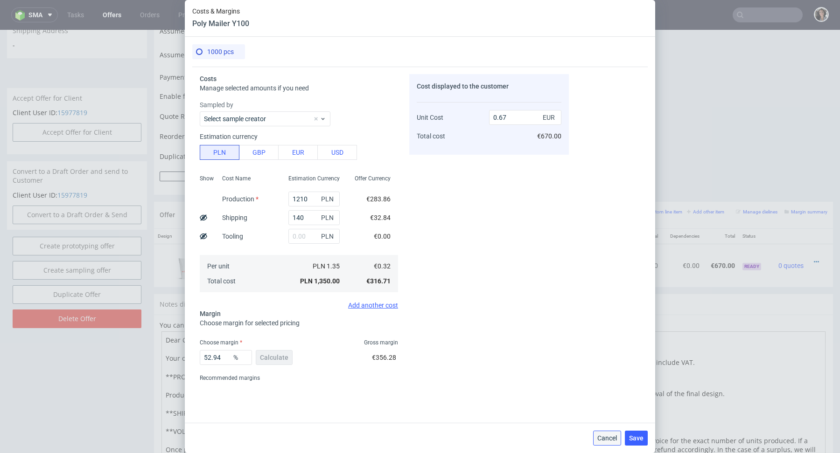
click at [597, 437] on span "Cancel" at bounding box center [607, 438] width 20 height 7
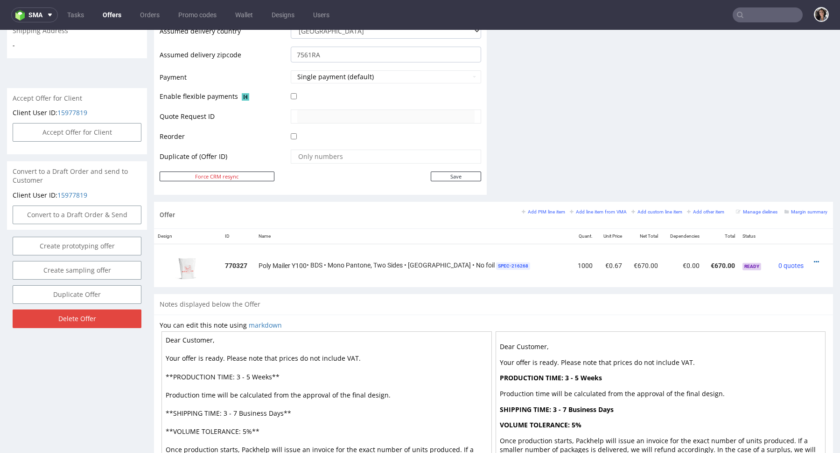
scroll to position [0, 0]
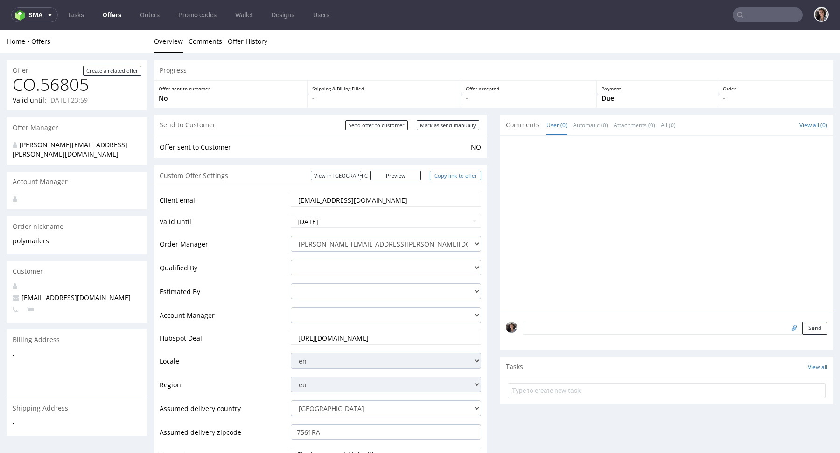
click at [460, 175] on link "Copy link to offer" at bounding box center [455, 176] width 51 height 10
click at [385, 207] on td "nikolaileuveld@gmail.com" at bounding box center [384, 203] width 193 height 22
click at [760, 17] on input "text" at bounding box center [767, 14] width 70 height 15
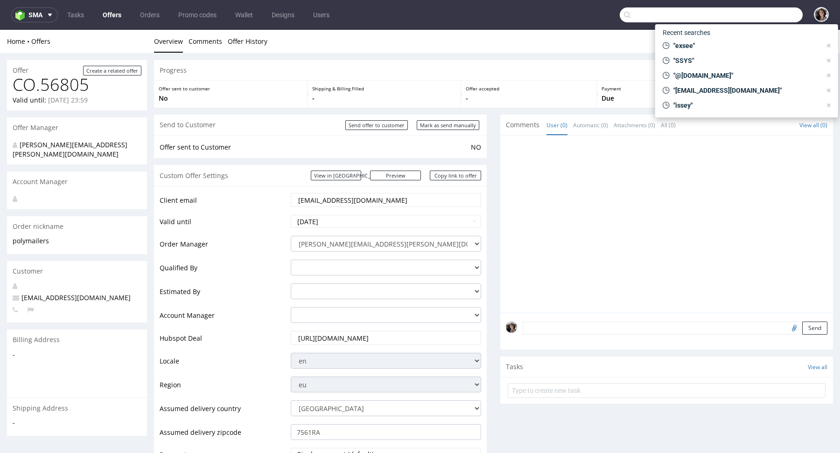
paste input "nikolaileuveld@gmail.com"
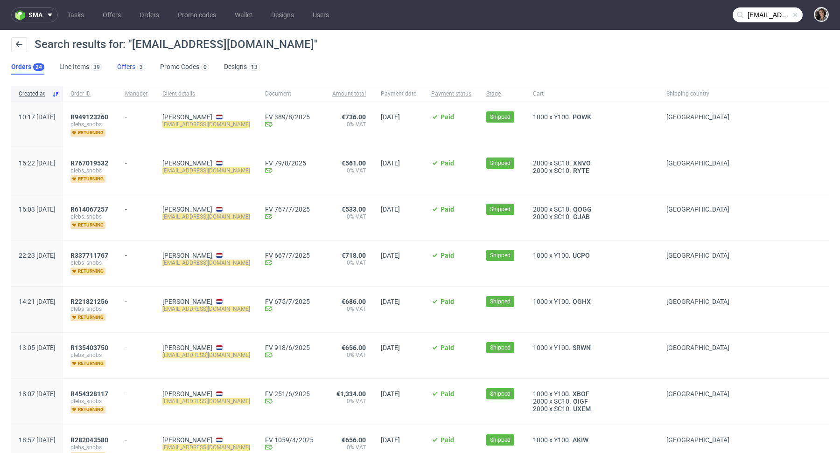
click at [123, 67] on link "Offers 3" at bounding box center [131, 67] width 28 height 15
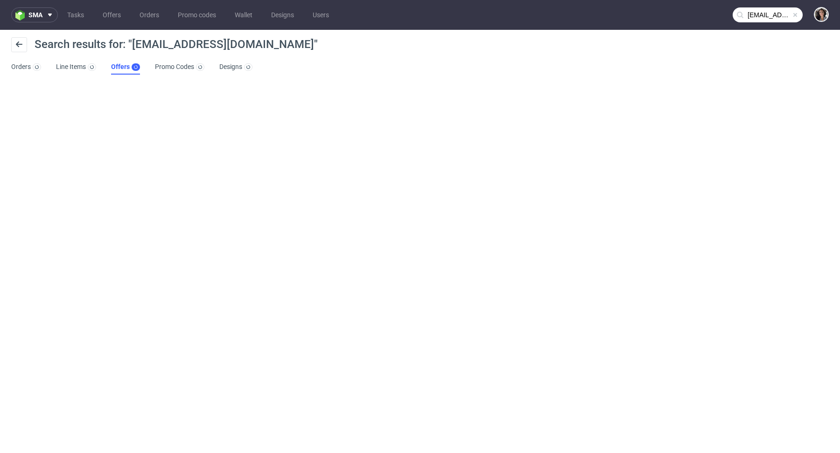
click at [747, 13] on input "nikolaileuveld@gmail.com" at bounding box center [767, 14] width 70 height 15
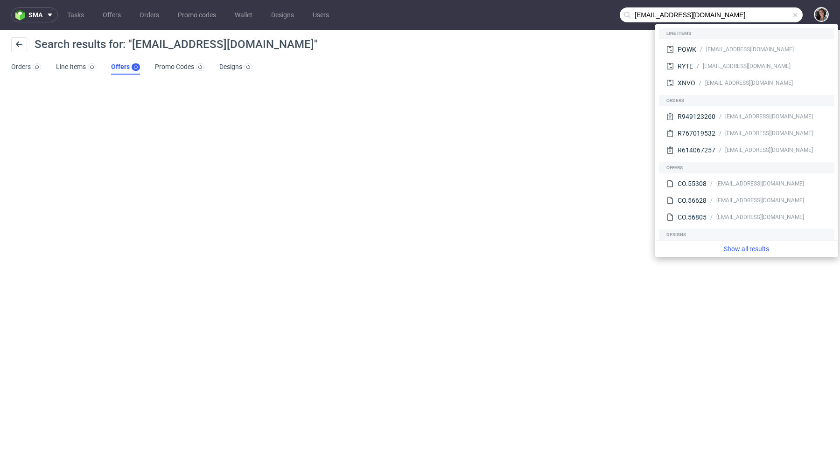
drag, startPoint x: 651, startPoint y: 15, endPoint x: 604, endPoint y: 15, distance: 46.6
click at [604, 15] on nav "sma Tasks Offers Orders Promo codes Wallet Designs Users nikolaileuveld@gmail.c…" at bounding box center [420, 15] width 840 height 30
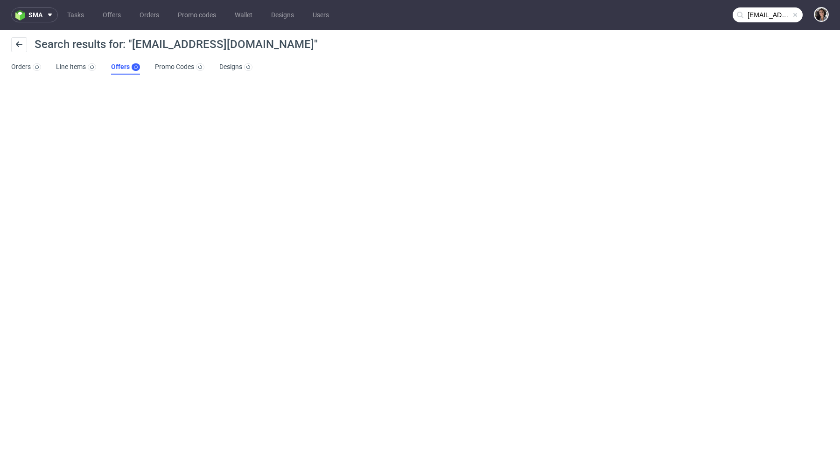
type input "nikolaileuveld@gmail.com"
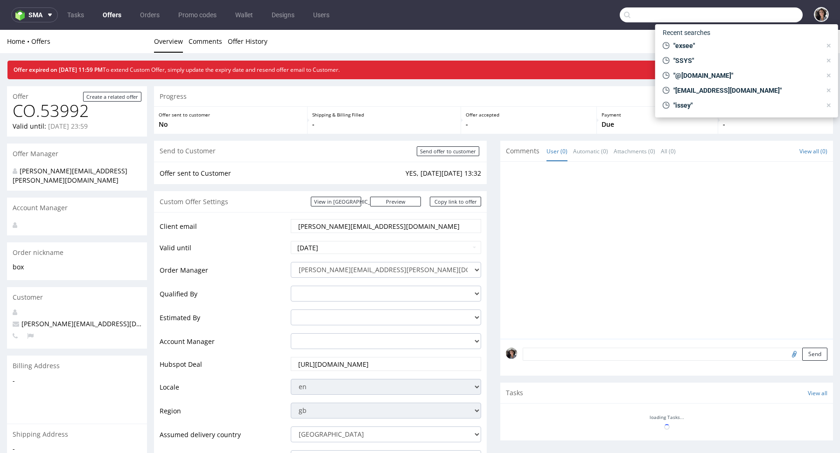
click at [759, 19] on input "text" at bounding box center [710, 14] width 183 height 15
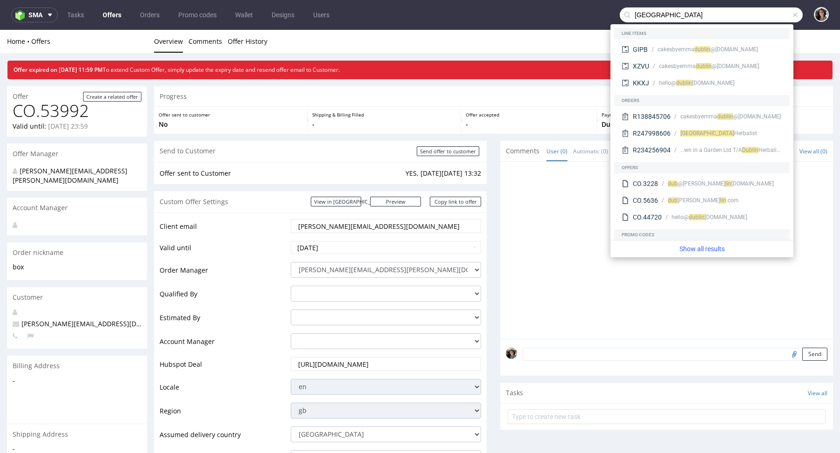
type input "[GEOGRAPHIC_DATA]"
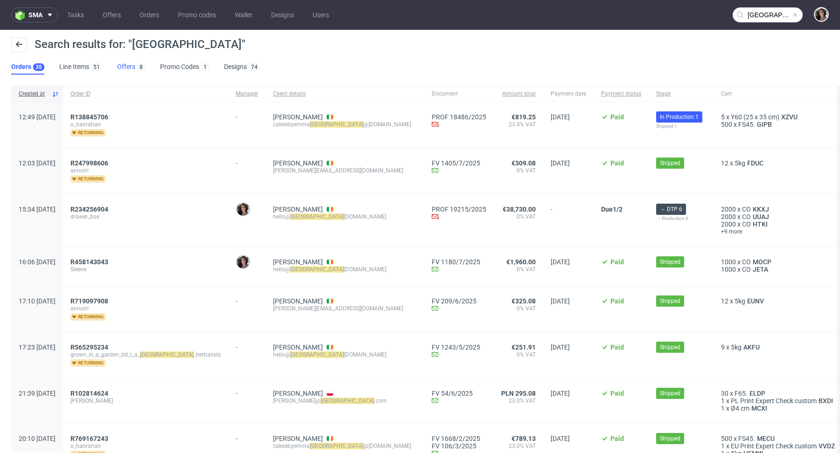
click at [120, 69] on link "Offers 8" at bounding box center [131, 67] width 28 height 15
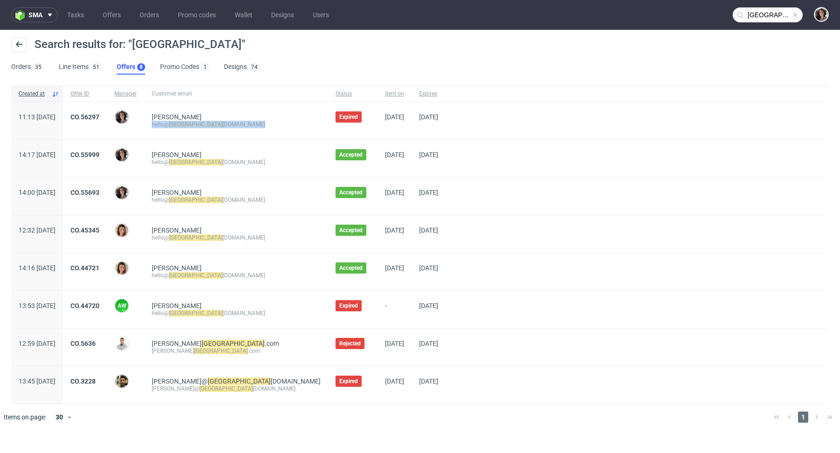
drag, startPoint x: 250, startPoint y: 122, endPoint x: 179, endPoint y: 123, distance: 70.9
click at [179, 123] on div "[PERSON_NAME] hello@ dublin [DOMAIN_NAME]" at bounding box center [236, 120] width 184 height 37
click at [99, 156] on link "CO.55999" at bounding box center [84, 154] width 29 height 7
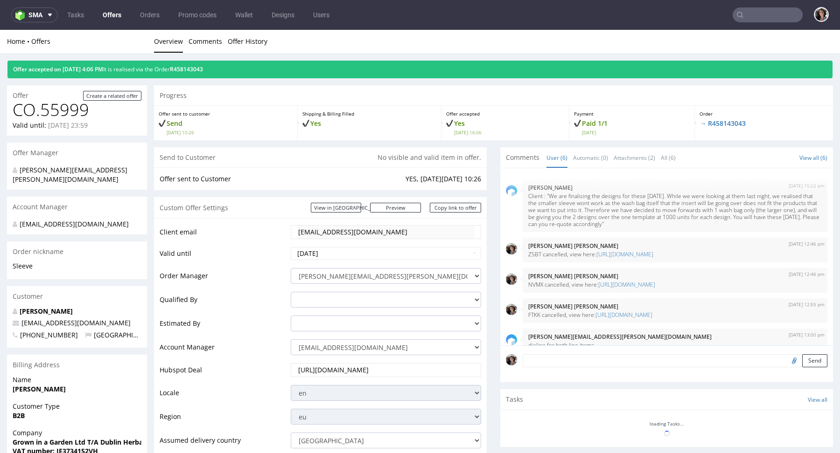
scroll to position [68, 0]
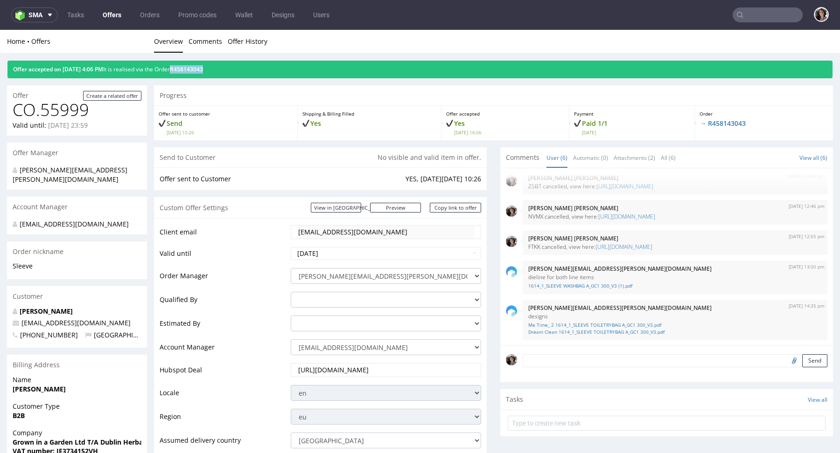
copy span "R458143043"
drag, startPoint x: 242, startPoint y: 68, endPoint x: 191, endPoint y: 69, distance: 50.8
click at [191, 69] on div "Offer accepted on [DATE] 4:06 PM It is realised via the Order R458143043" at bounding box center [419, 70] width 825 height 18
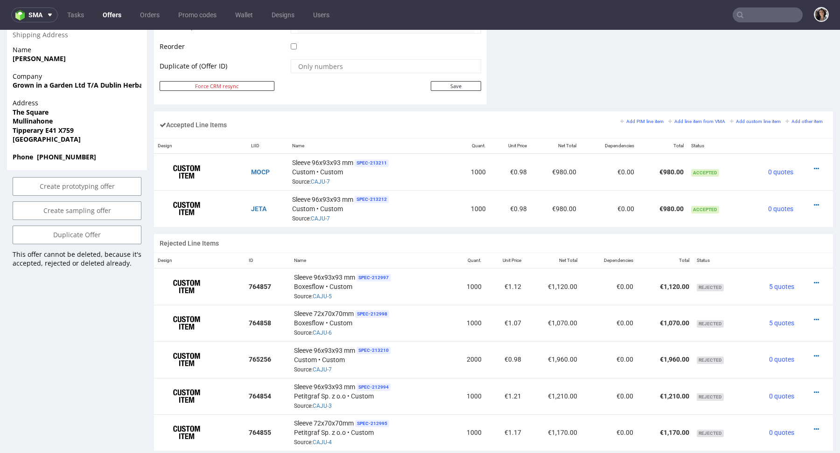
scroll to position [329, 0]
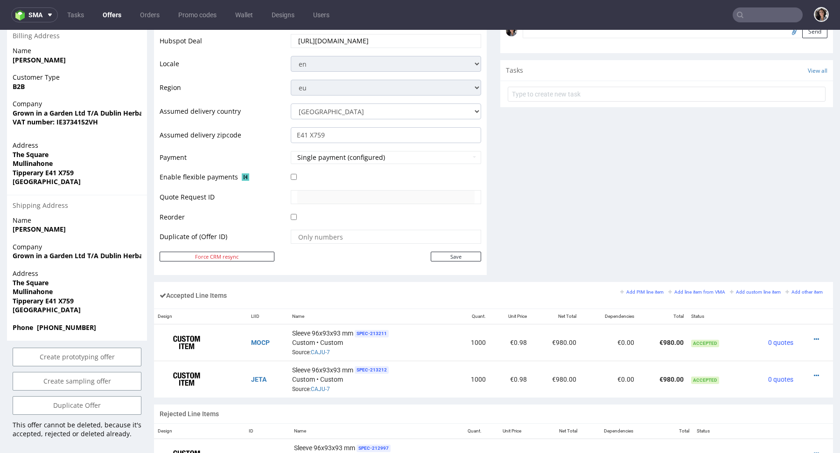
type input "[GEOGRAPHIC_DATA]"
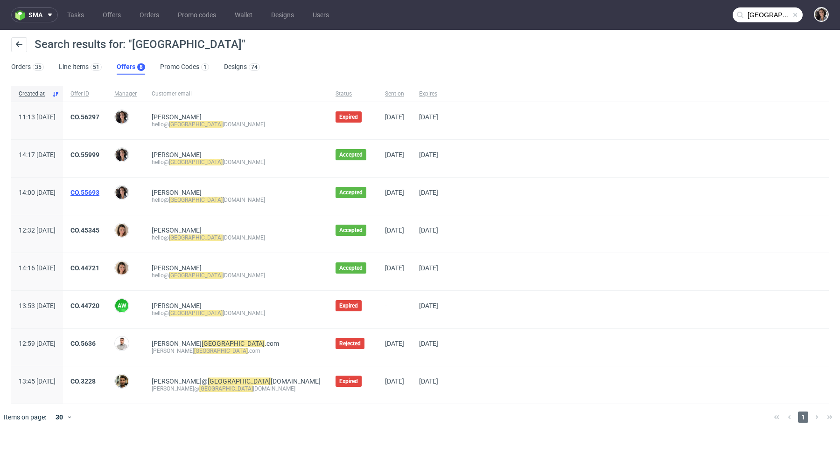
click at [99, 189] on link "CO.55693" at bounding box center [84, 192] width 29 height 7
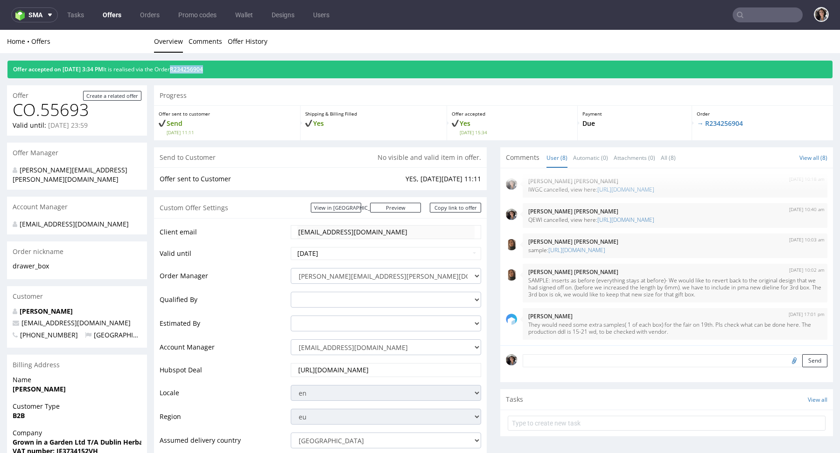
drag, startPoint x: 237, startPoint y: 69, endPoint x: 191, endPoint y: 69, distance: 46.2
click at [190, 69] on div "Offer accepted on 18.07.2025 3:34 PM It is realised via the Order R234256904" at bounding box center [419, 70] width 825 height 18
copy link "R234256904"
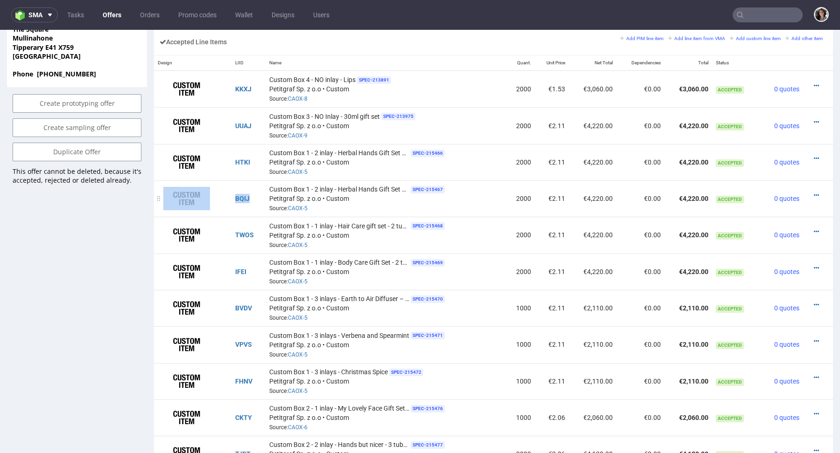
drag, startPoint x: 219, startPoint y: 197, endPoint x: 255, endPoint y: 197, distance: 35.9
click at [255, 197] on tr "BQIJ Custom Box 1 - 2 inlay - Herbal Hands Gift Set – Lemongrass and Bergamot S…" at bounding box center [493, 198] width 679 height 36
copy tr "BQIJ"
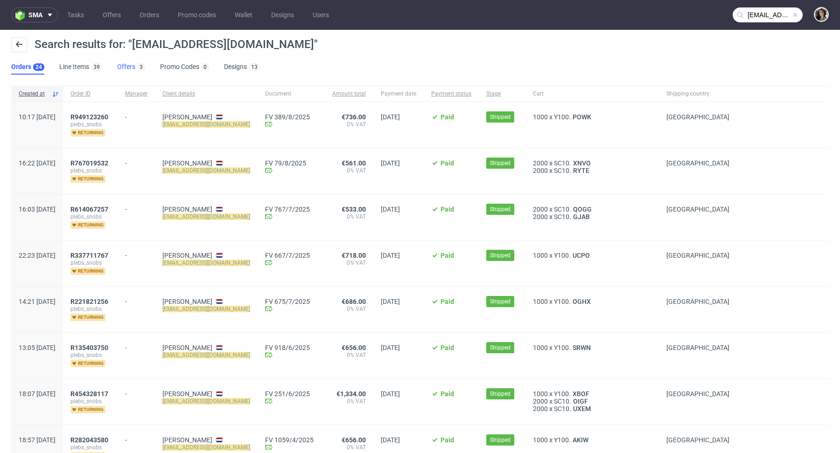
click at [124, 68] on link "Offers 3" at bounding box center [131, 67] width 28 height 15
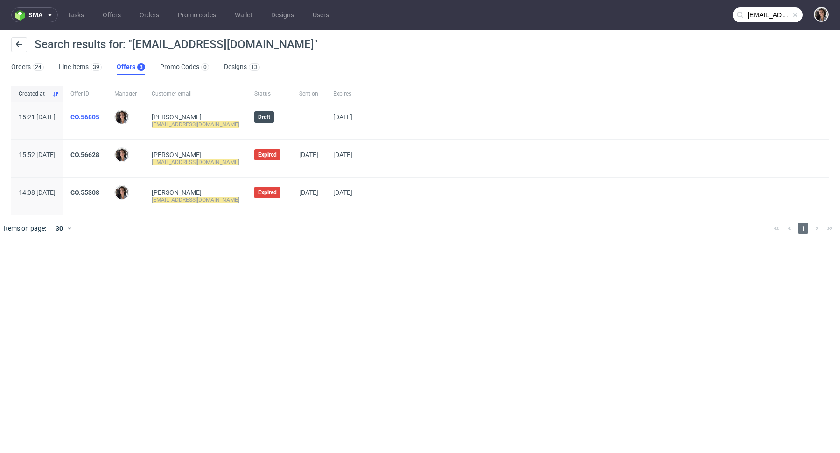
click at [99, 116] on link "CO.56805" at bounding box center [84, 116] width 29 height 7
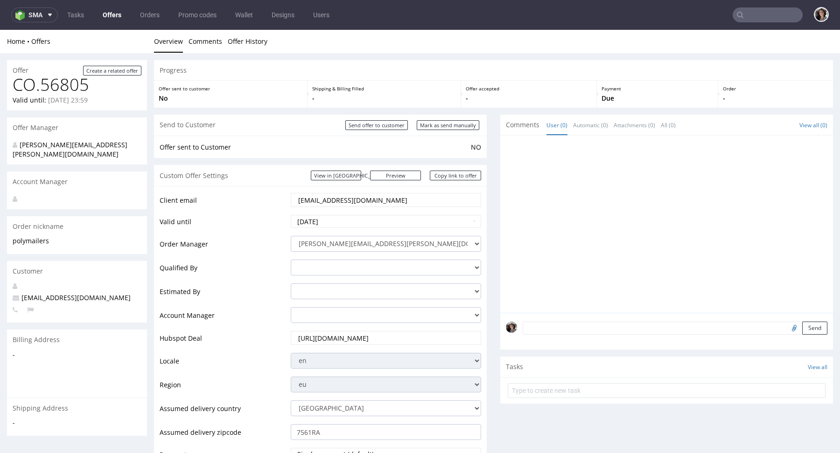
type input "nikolaileuveld@gmail.com"
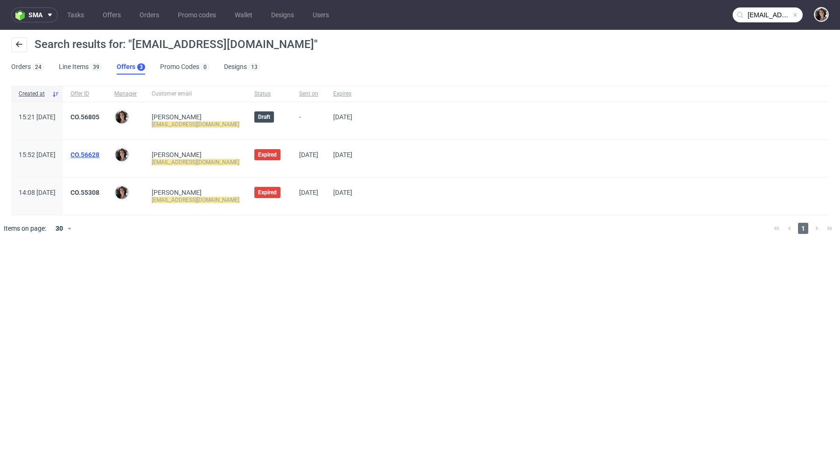
click at [99, 151] on link "CO.56628" at bounding box center [84, 154] width 29 height 7
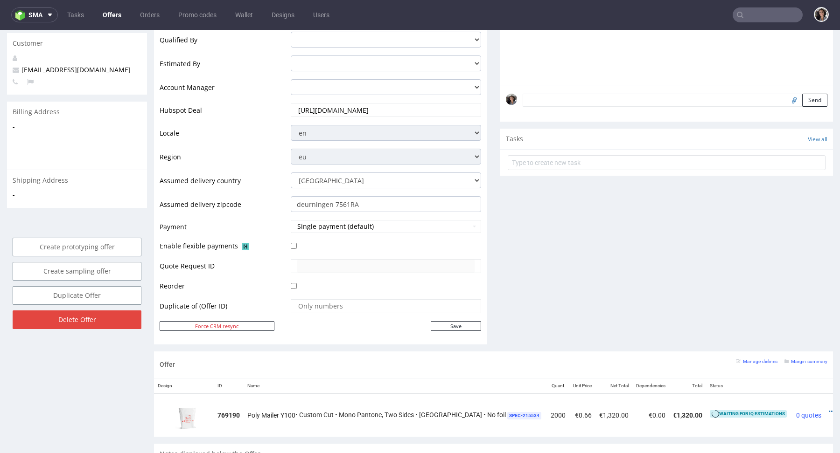
scroll to position [479, 0]
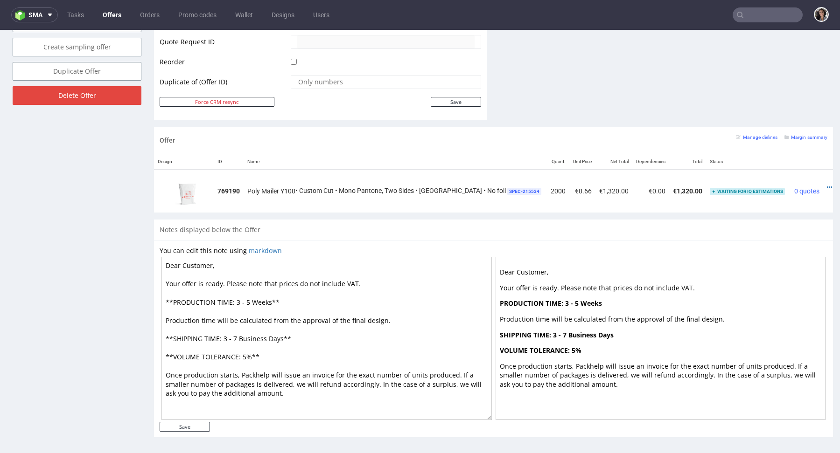
type input "nikolaileuveld@gmail.com"
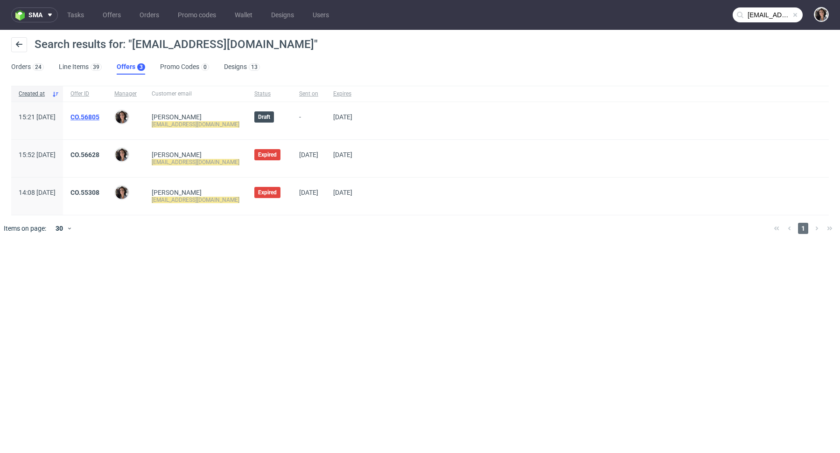
click at [99, 117] on link "CO.56805" at bounding box center [84, 116] width 29 height 7
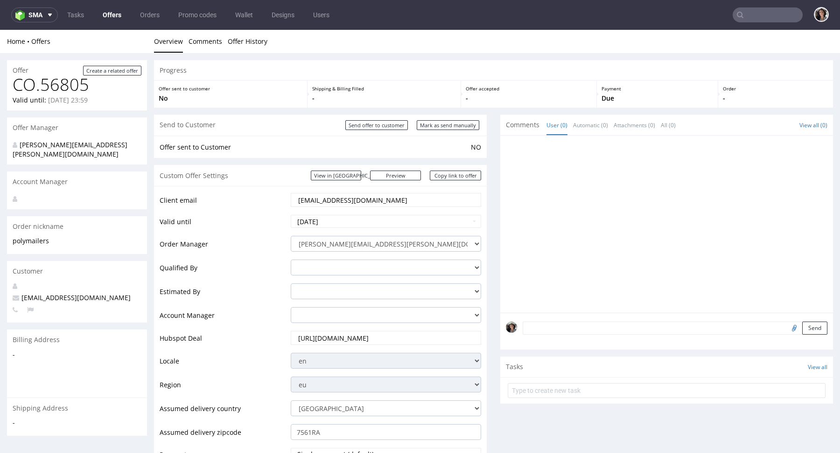
scroll to position [409, 0]
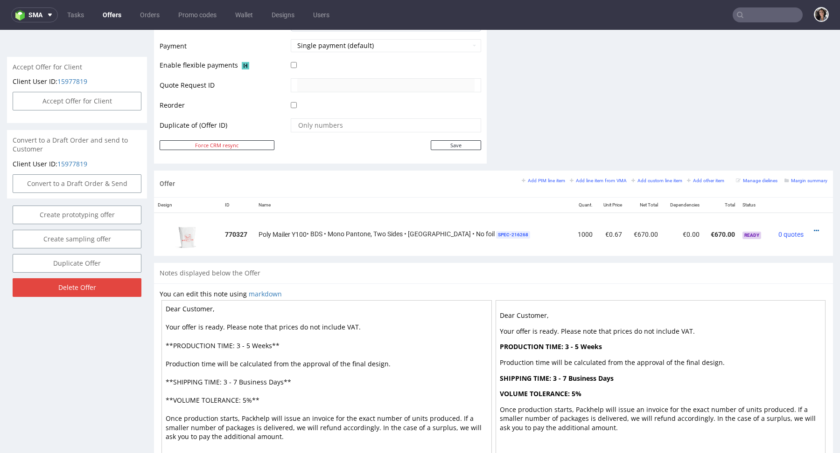
type input "nikolaileuveld@gmail.com"
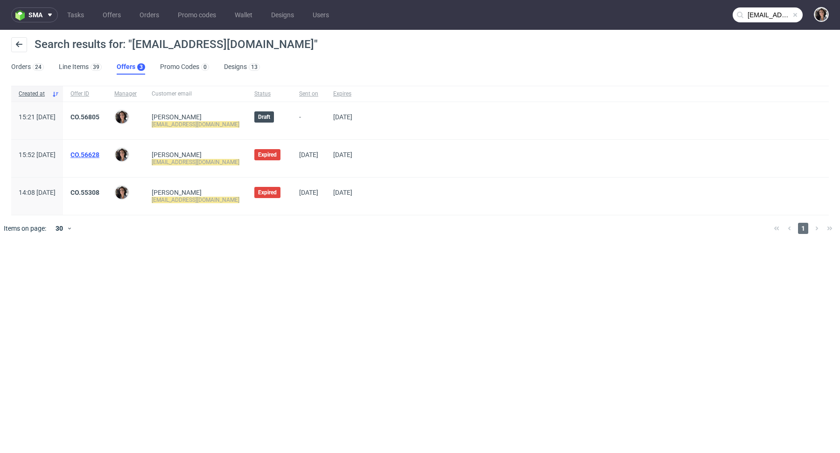
click at [99, 152] on link "CO.56628" at bounding box center [84, 154] width 29 height 7
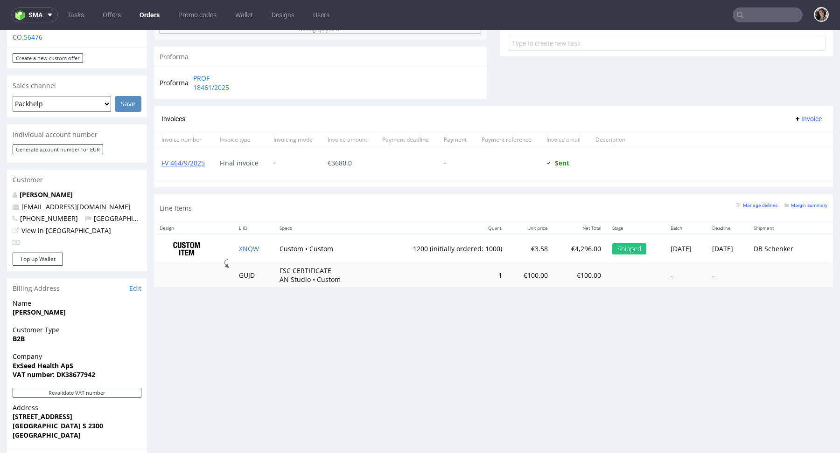
scroll to position [479, 0]
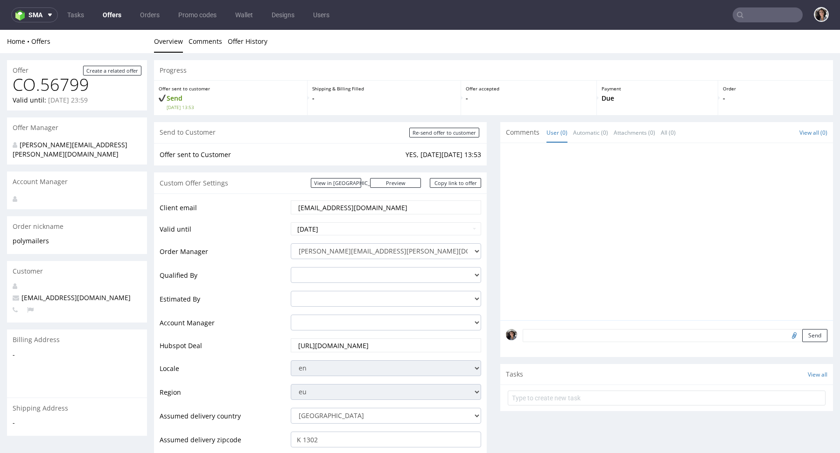
scroll to position [396, 0]
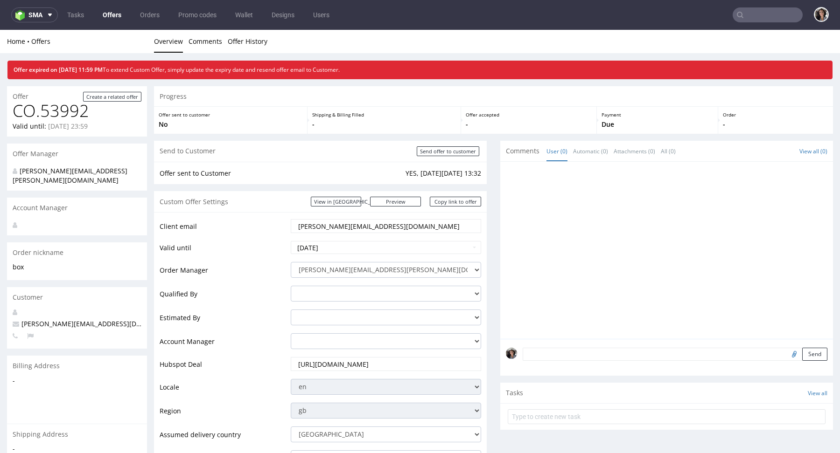
click at [114, 16] on link "Offers" at bounding box center [112, 14] width 30 height 15
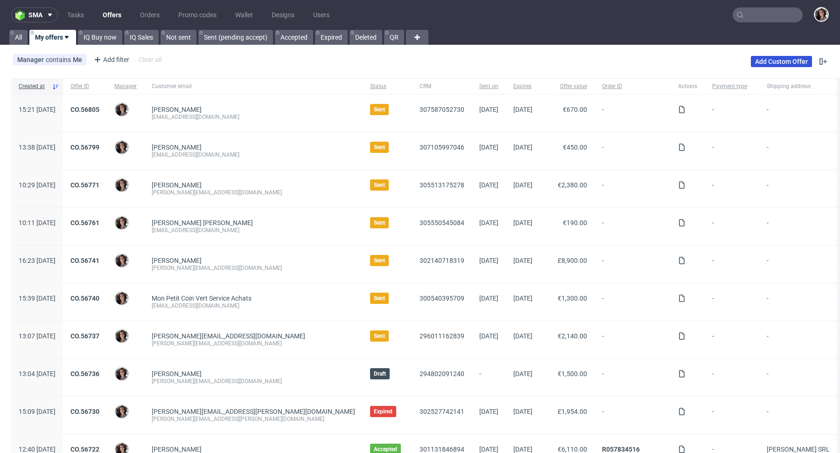
click at [786, 59] on link "Add Custom Offer" at bounding box center [780, 61] width 61 height 11
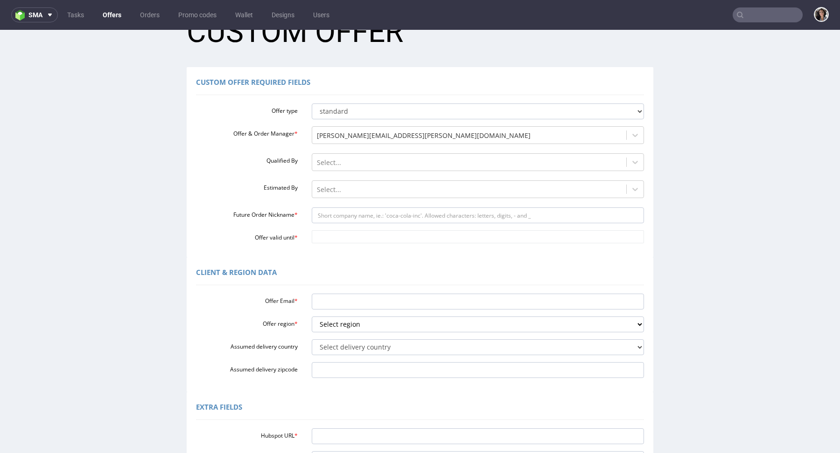
scroll to position [82, 0]
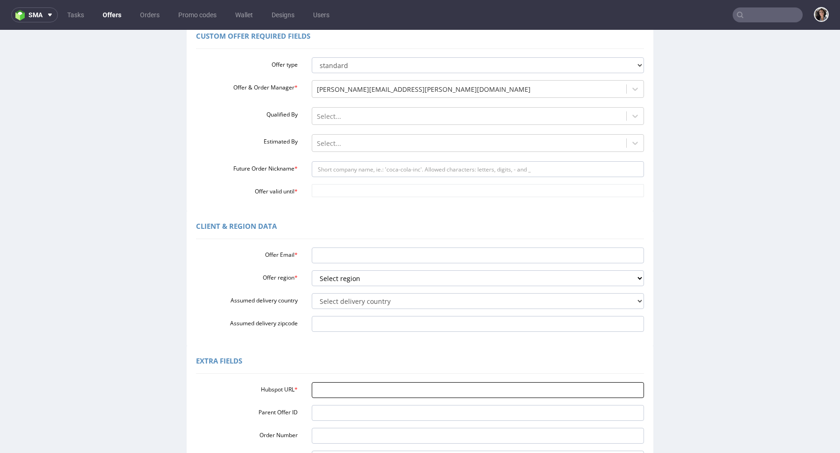
click at [330, 388] on input "Hubspot URL *" at bounding box center [478, 390] width 333 height 16
paste input "https://app-eu1.hubspot.com/contacts/25600958/record/0-3/306936568026/"
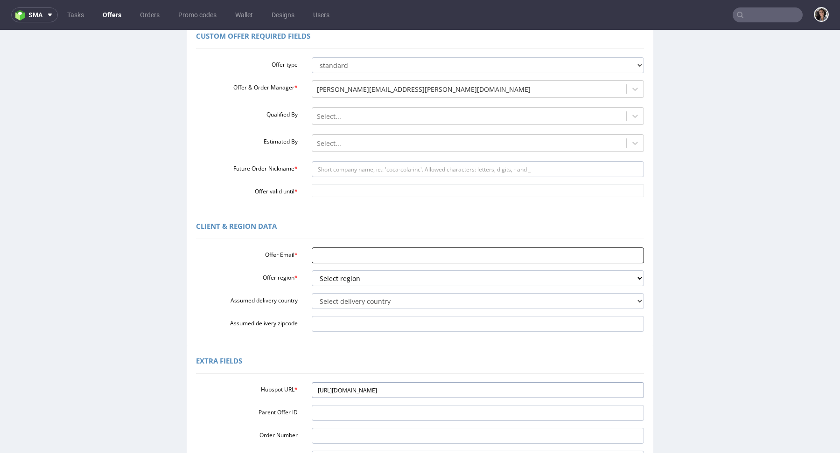
type input "https://app-eu1.hubspot.com/contacts/25600958/record/0-3/306936568026/"
click at [349, 251] on input "Offer Email *" at bounding box center [478, 256] width 333 height 16
paste input "luna@issey-europe.com"
type input "luna@issey-europe.com"
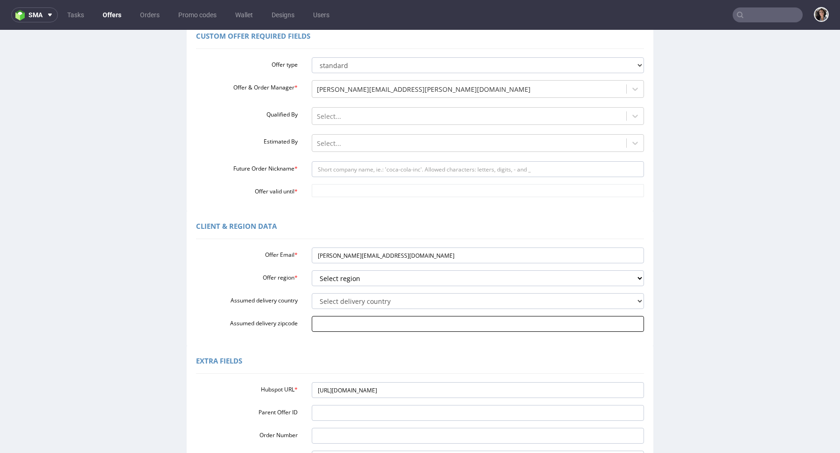
click at [341, 328] on input "Assumed delivery zipcode" at bounding box center [478, 324] width 333 height 16
paste input "20121"
type input "20121"
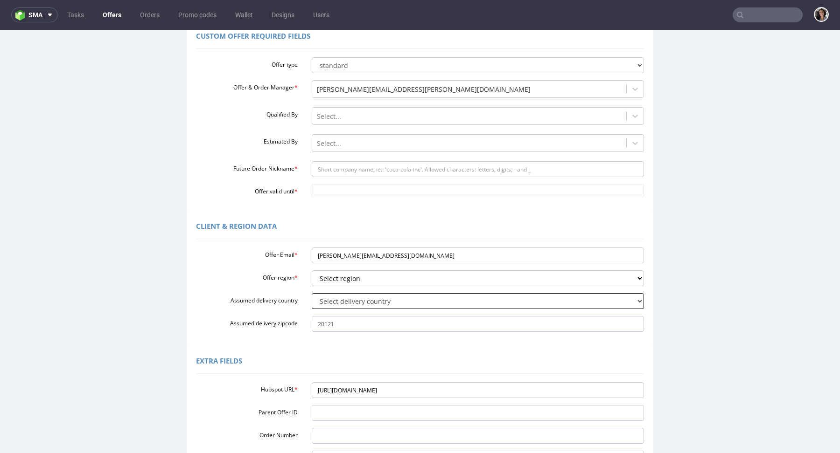
click at [376, 298] on select "Select delivery country Andorra Afghanistan Anguilla Albania Armenia Antarctica…" at bounding box center [478, 301] width 333 height 16
select select "75"
click at [346, 277] on select "Select region eu gb de pl fr it es" at bounding box center [478, 279] width 333 height 16
select select "eu"
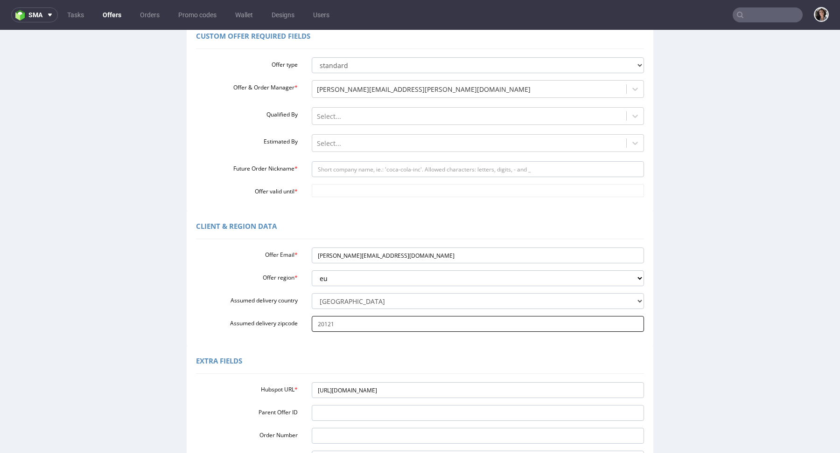
click at [342, 324] on input "20121" at bounding box center [478, 324] width 333 height 16
paste input "75019 Paris"
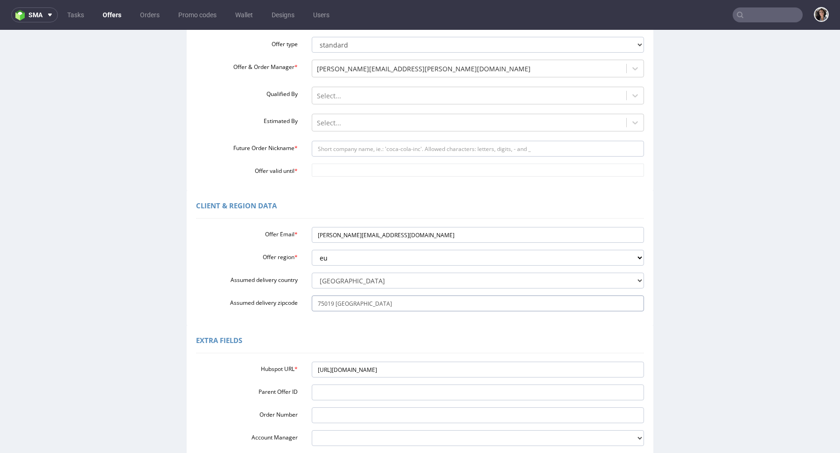
scroll to position [58, 0]
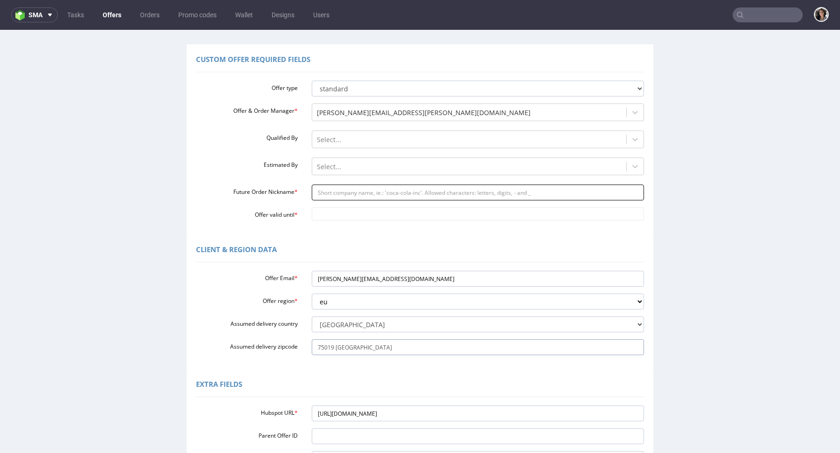
type input "75019 Paris"
click at [363, 189] on input "Future Order Nickname *" at bounding box center [478, 193] width 333 height 16
type input "box"
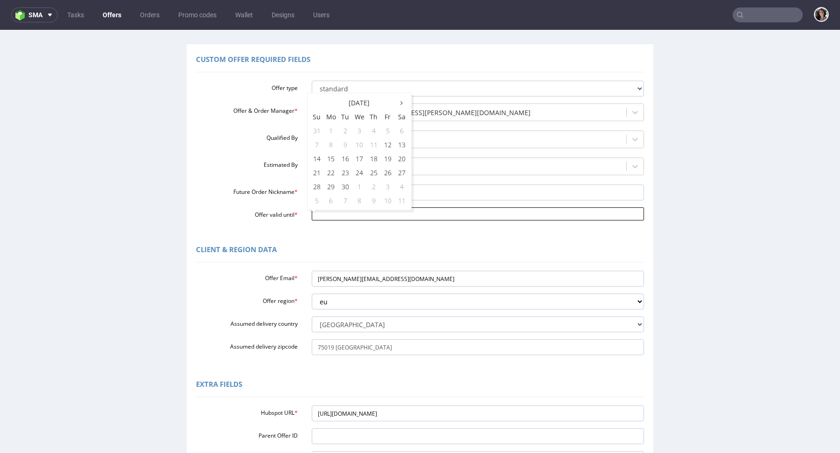
click at [360, 212] on input "Offer valid until *" at bounding box center [478, 214] width 333 height 13
click at [357, 158] on td "17" at bounding box center [359, 159] width 14 height 14
type input "2025-09-17"
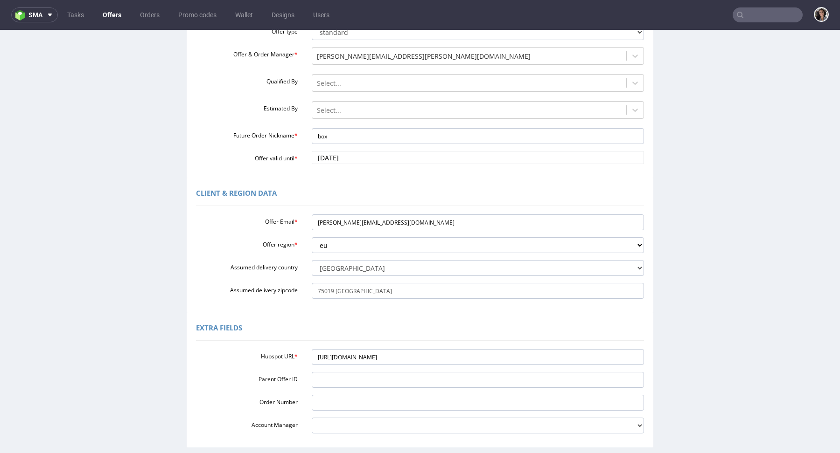
scroll to position [199, 0]
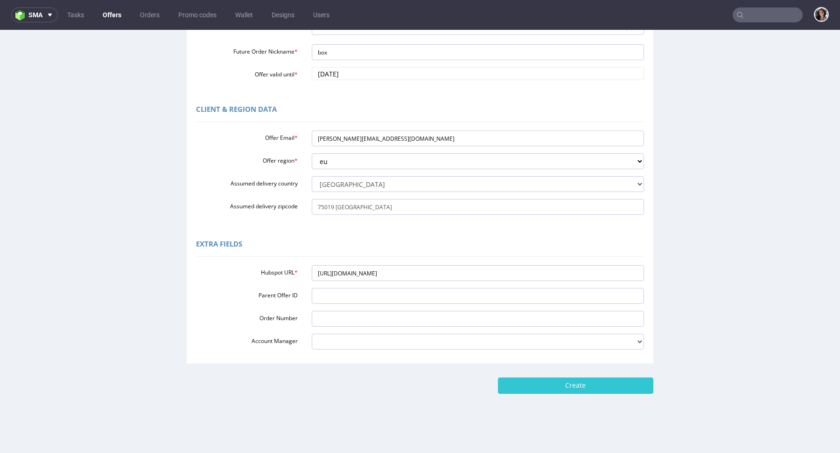
click at [611, 394] on div "Home New Custom Offer Custom Offer Custom Offer Required Fields Offer type stan…" at bounding box center [420, 143] width 840 height 624
click at [601, 386] on input "Create" at bounding box center [575, 386] width 155 height 16
type input "Please wait..."
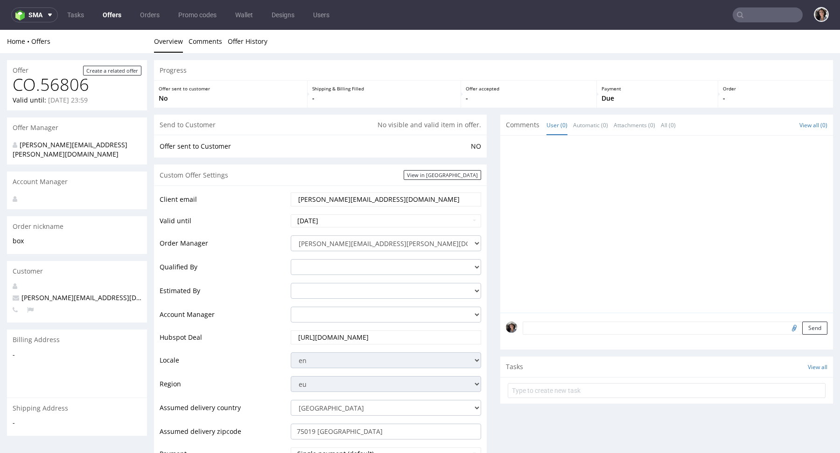
scroll to position [364, 0]
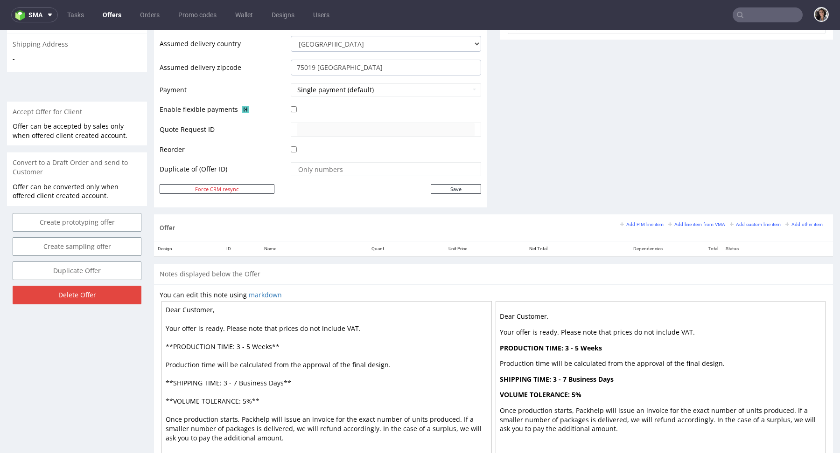
drag, startPoint x: 282, startPoint y: 381, endPoint x: 238, endPoint y: 380, distance: 43.4
click at [238, 380] on textarea "Dear Customer, Your offer is ready. Please note that prices do not include VAT.…" at bounding box center [326, 382] width 330 height 163
drag, startPoint x: 271, startPoint y: 345, endPoint x: 235, endPoint y: 345, distance: 35.4
click at [235, 345] on textarea "Dear Customer, Your offer is ready. Please note that prices do not include VAT.…" at bounding box center [326, 382] width 330 height 163
paste textarea "Business Days"
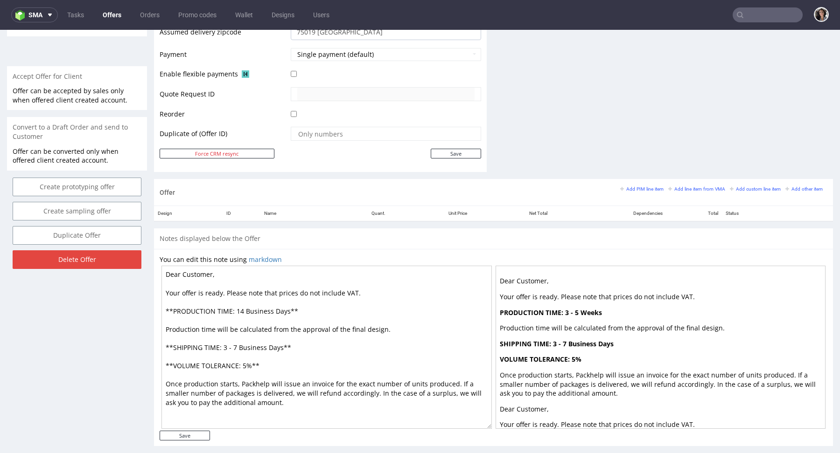
scroll to position [409, 0]
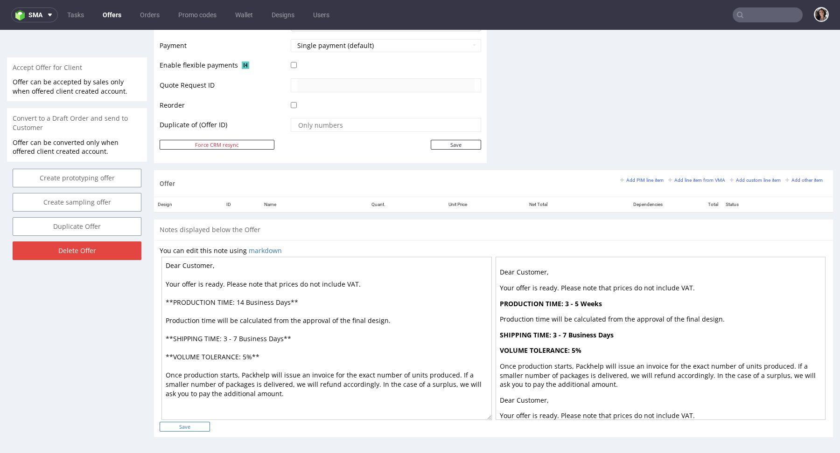
type textarea "Dear Customer, Your offer is ready. Please note that prices do not include VAT.…"
click at [187, 424] on input "Save" at bounding box center [185, 427] width 50 height 10
type input "In progress..."
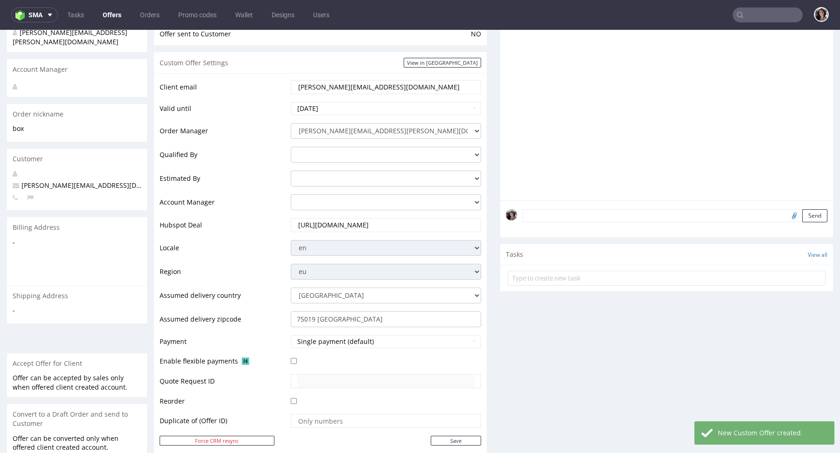
scroll to position [347, 0]
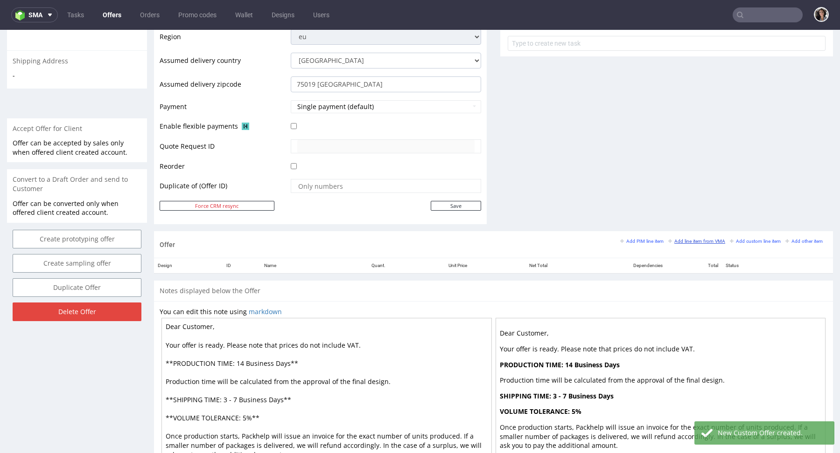
click at [699, 239] on small "Add line item from VMA" at bounding box center [696, 241] width 57 height 5
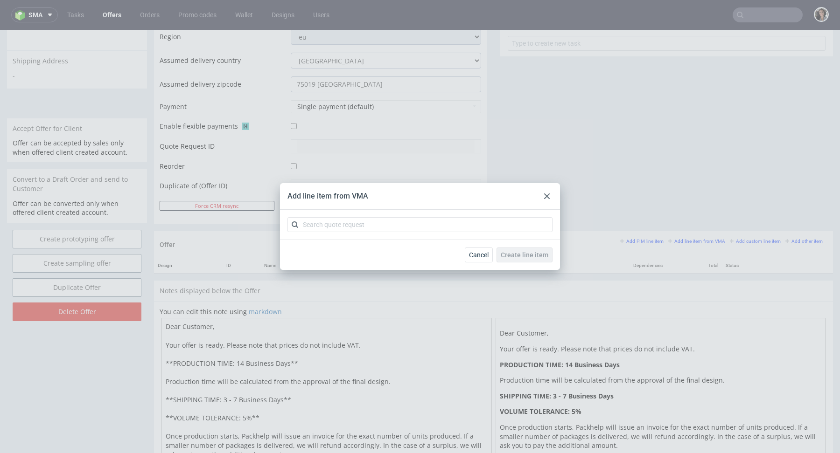
click at [548, 198] on use at bounding box center [547, 197] width 6 height 6
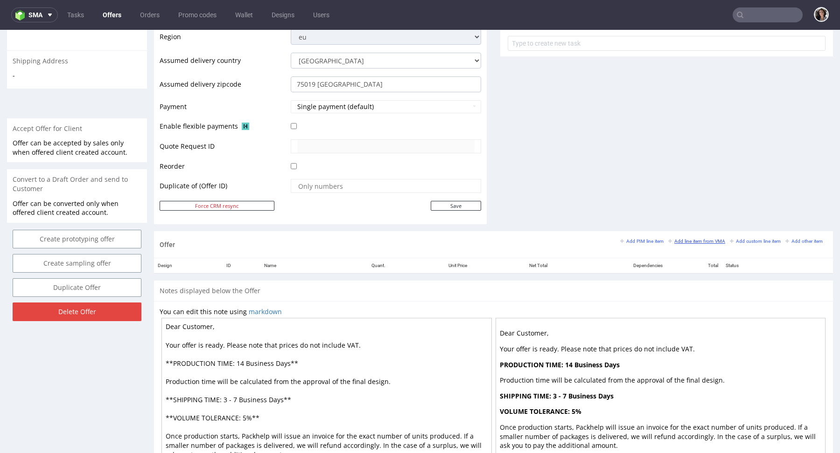
click at [682, 239] on small "Add line item from VMA" at bounding box center [696, 241] width 57 height 5
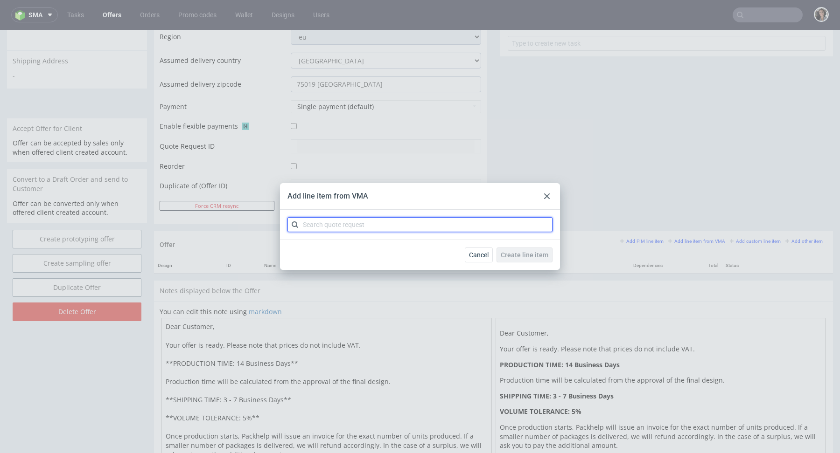
click at [475, 228] on input "text" at bounding box center [419, 224] width 265 height 15
paste input "CBJX"
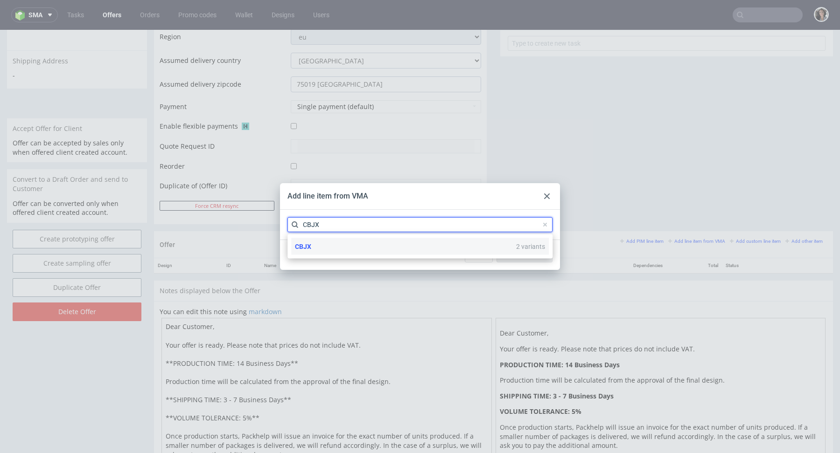
type input "CBJX"
click at [315, 243] on div "CBJX 2 variants" at bounding box center [419, 246] width 257 height 17
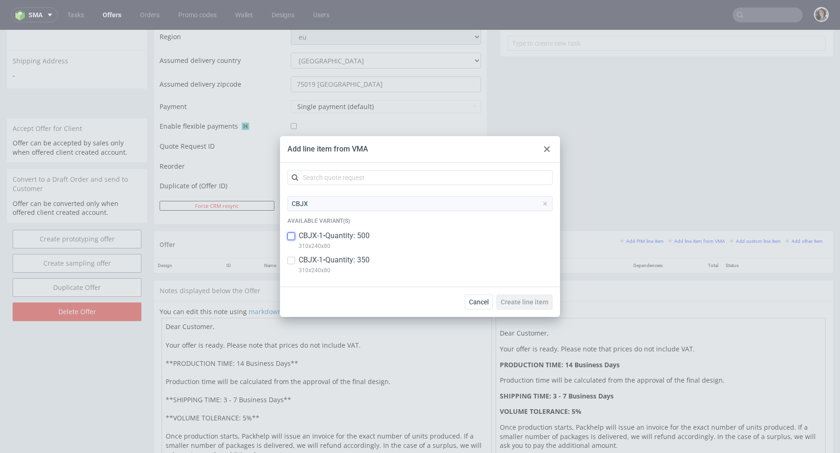
click at [291, 234] on input "checkbox" at bounding box center [290, 236] width 7 height 7
checkbox input "true"
click at [290, 262] on input "checkbox" at bounding box center [290, 260] width 7 height 7
checkbox input "true"
click at [291, 237] on input "checkbox" at bounding box center [290, 236] width 7 height 7
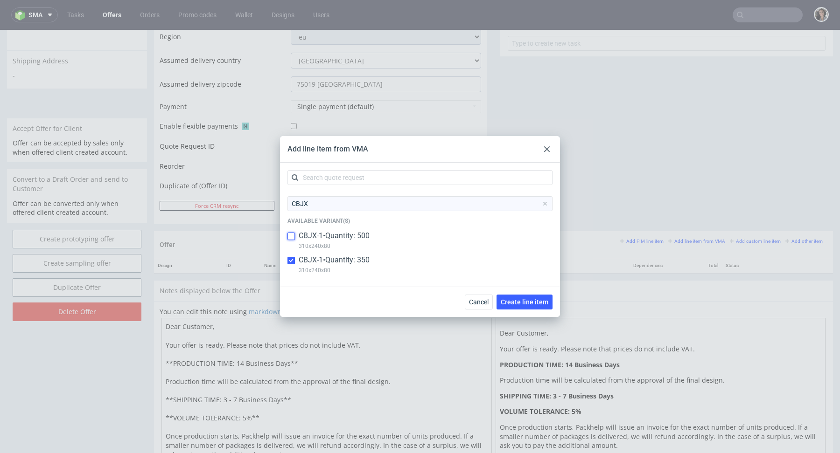
checkbox input "false"
click at [291, 258] on input "checkbox" at bounding box center [290, 260] width 7 height 7
click at [289, 261] on input "checkbox" at bounding box center [290, 260] width 7 height 7
checkbox input "true"
click at [291, 232] on div at bounding box center [290, 236] width 7 height 11
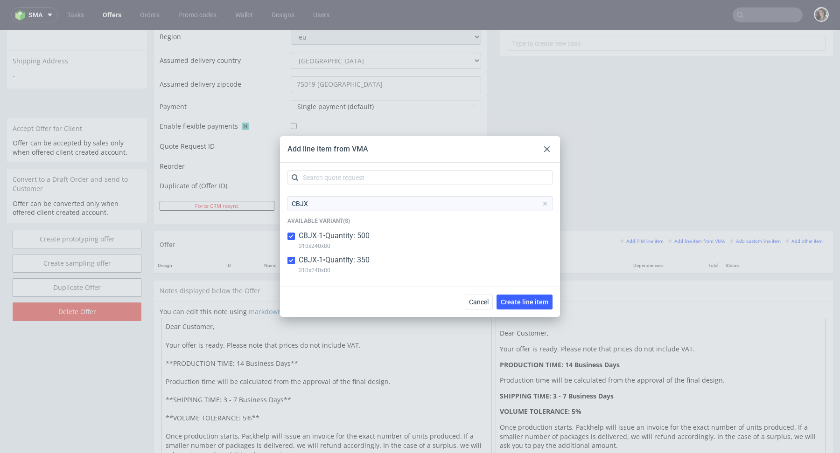
checkbox input "true"
click at [540, 299] on span "Create line item" at bounding box center [524, 302] width 48 height 7
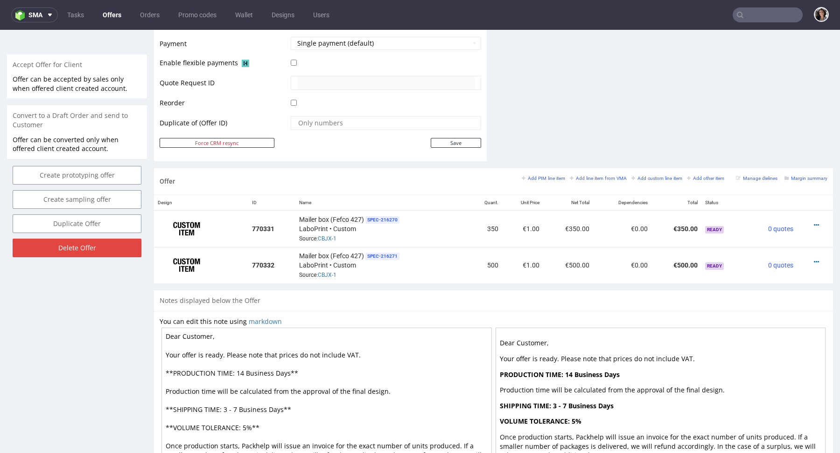
scroll to position [402, 0]
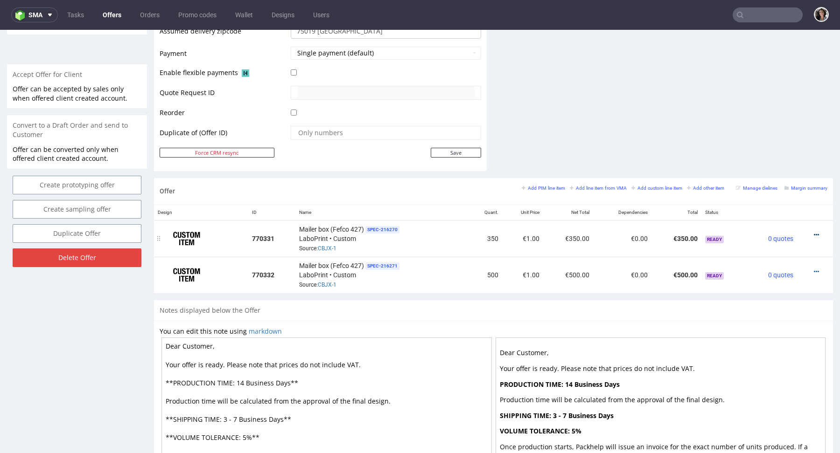
click at [813, 232] on icon at bounding box center [815, 235] width 5 height 7
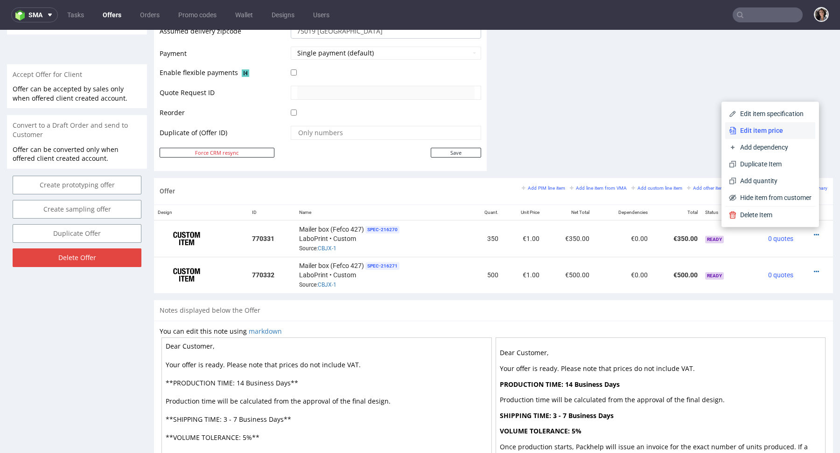
click at [759, 132] on span "Edit item price" at bounding box center [773, 130] width 75 height 9
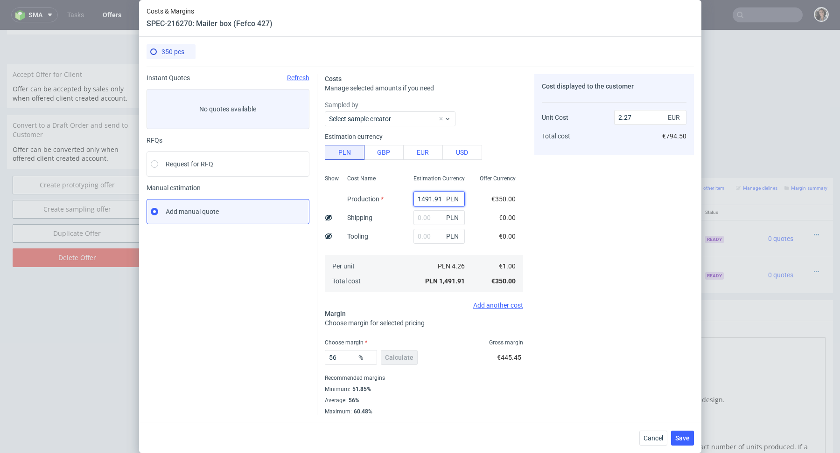
click at [434, 200] on input "1491.91" at bounding box center [438, 199] width 51 height 15
paste input "326"
type input "1326"
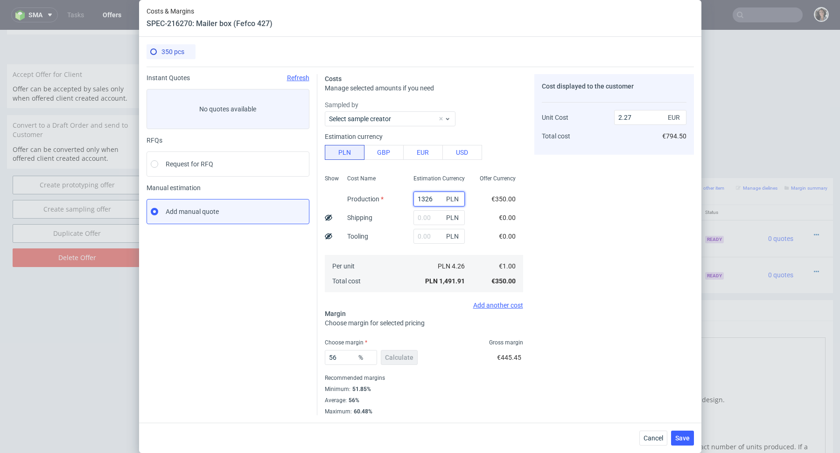
type input "2.02"
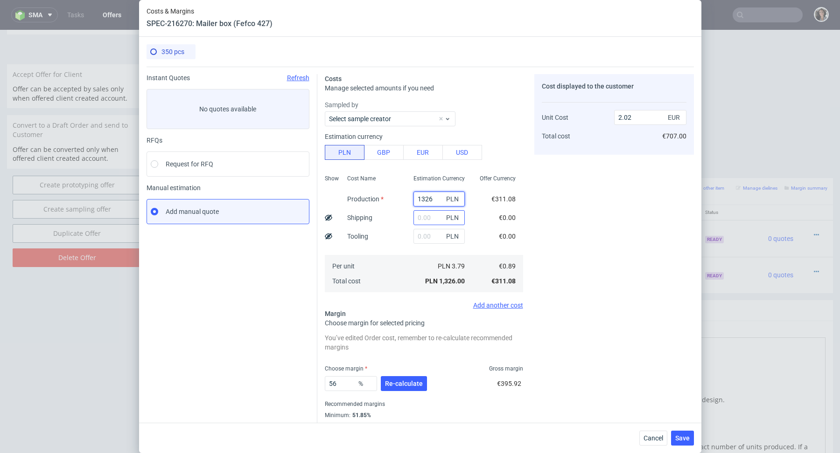
type input "1326"
click at [419, 218] on input "text" at bounding box center [438, 217] width 51 height 15
click at [655, 432] on button "Cancel" at bounding box center [653, 438] width 28 height 15
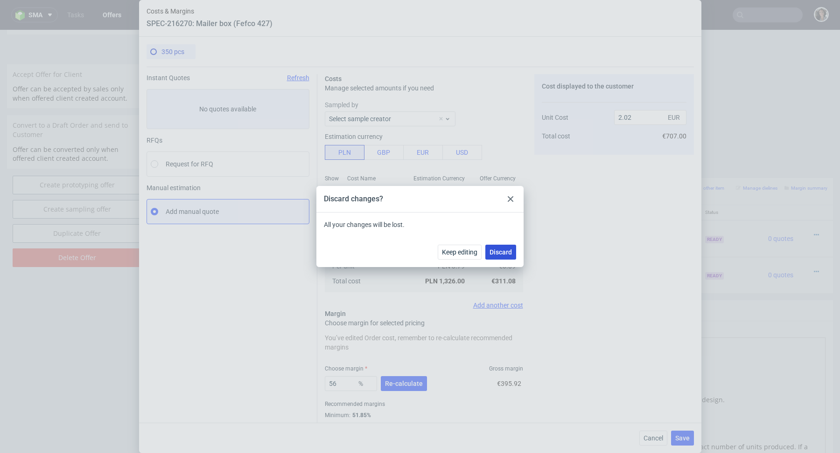
click at [495, 248] on button "Discard" at bounding box center [500, 252] width 31 height 15
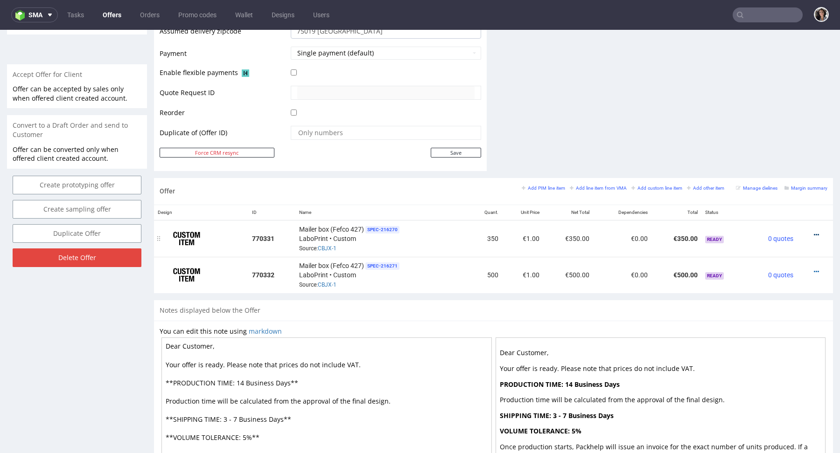
click at [813, 232] on icon at bounding box center [815, 235] width 5 height 7
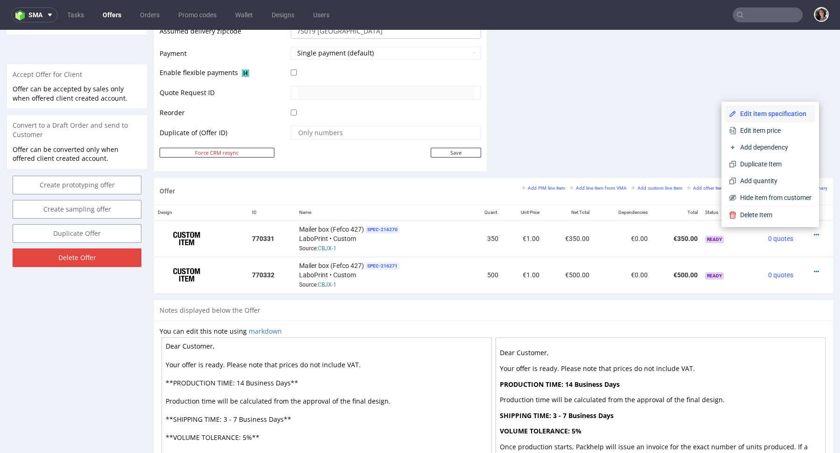
click at [749, 113] on span "Edit item specification" at bounding box center [773, 113] width 75 height 9
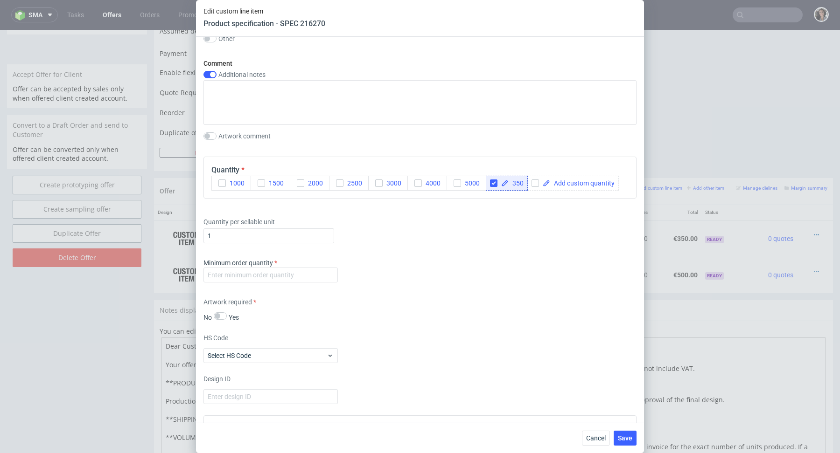
scroll to position [842, 0]
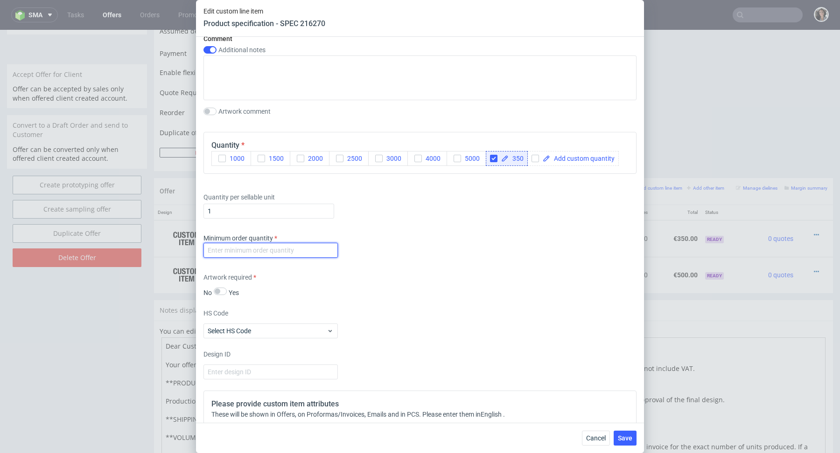
click at [276, 246] on input "number" at bounding box center [270, 250] width 134 height 15
type input "1"
click at [397, 270] on div "Supplier Custom Custom supplier LaboPrint Technical specification Instant price…" at bounding box center [420, 230] width 448 height 386
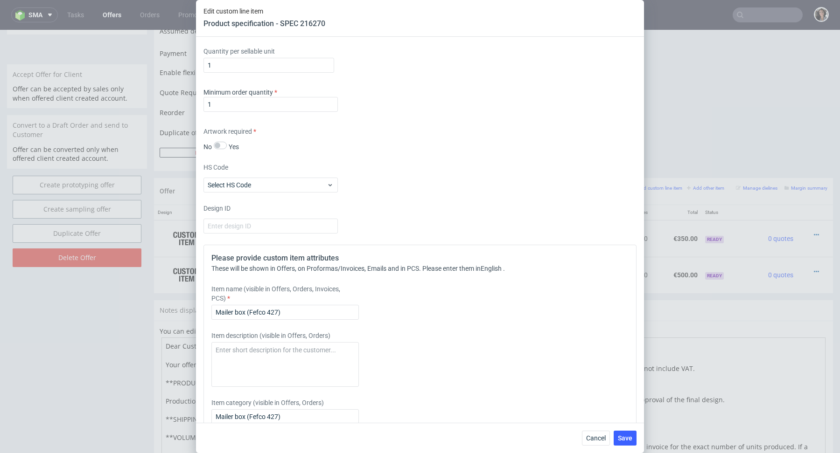
scroll to position [1048, 0]
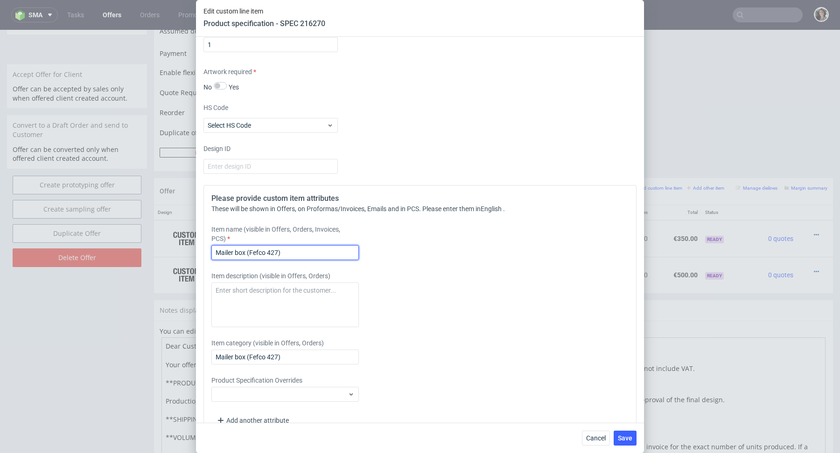
click at [271, 250] on input "Mailer box (Fefco 427)" at bounding box center [284, 252] width 147 height 15
paste input "QERG (small"
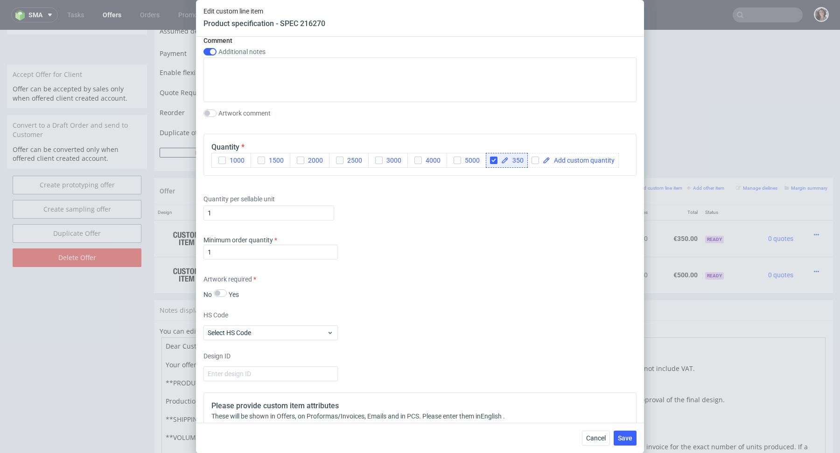
scroll to position [994, 0]
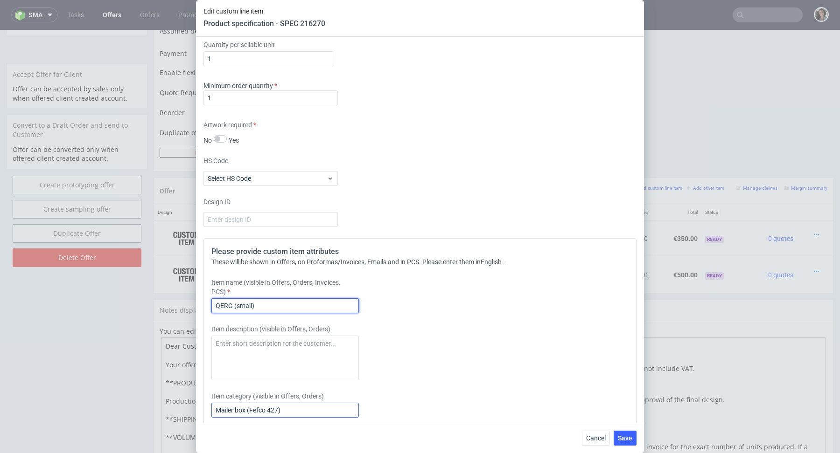
type input "QERG (small)"
click at [267, 409] on input "Mailer box (Fefco 427)" at bounding box center [284, 410] width 147 height 15
paste input "QERG (small"
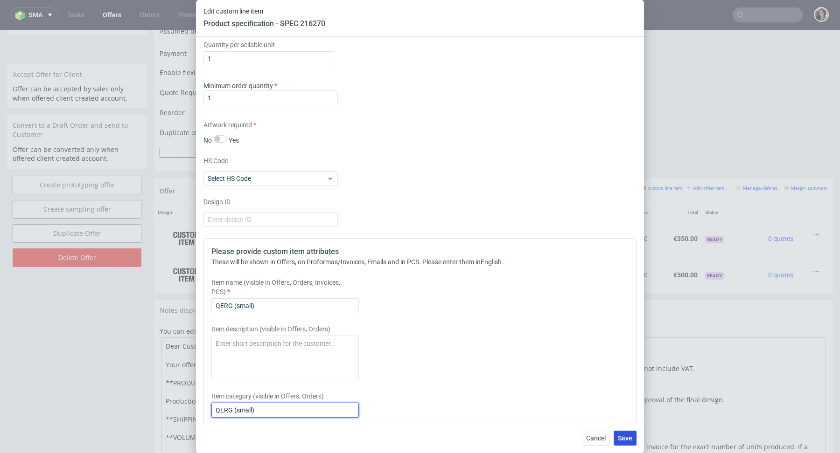
type input "QERG (small)"
click at [626, 442] on span "Save" at bounding box center [625, 438] width 14 height 7
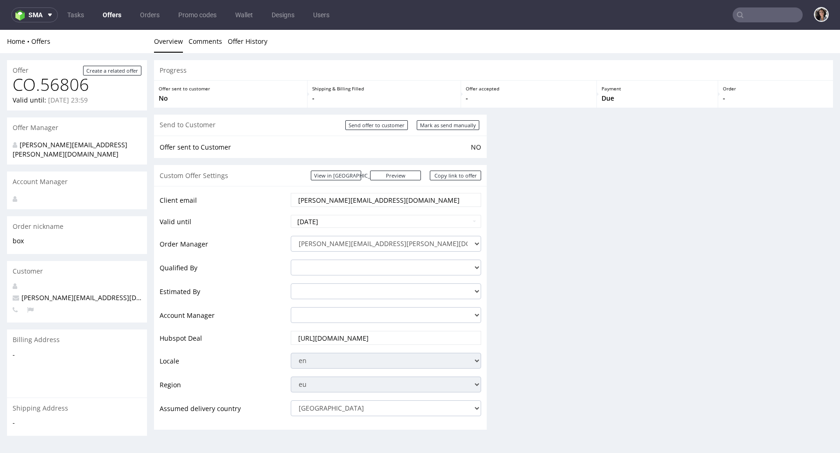
scroll to position [0, 0]
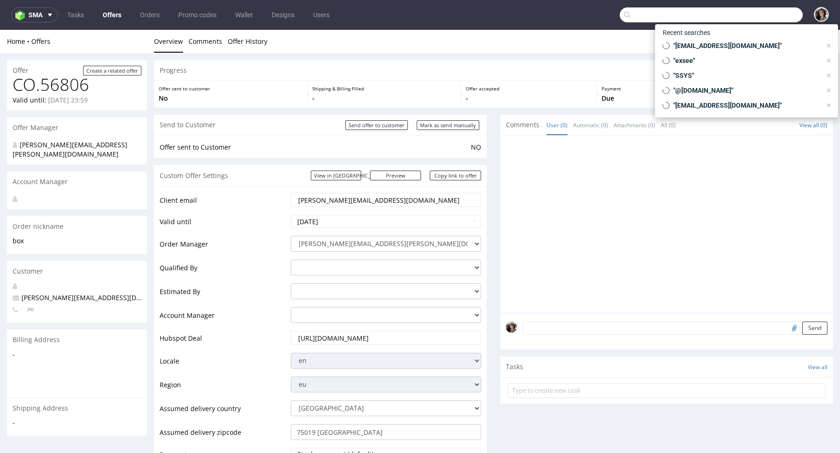
click at [750, 15] on input "text" at bounding box center [710, 14] width 183 height 15
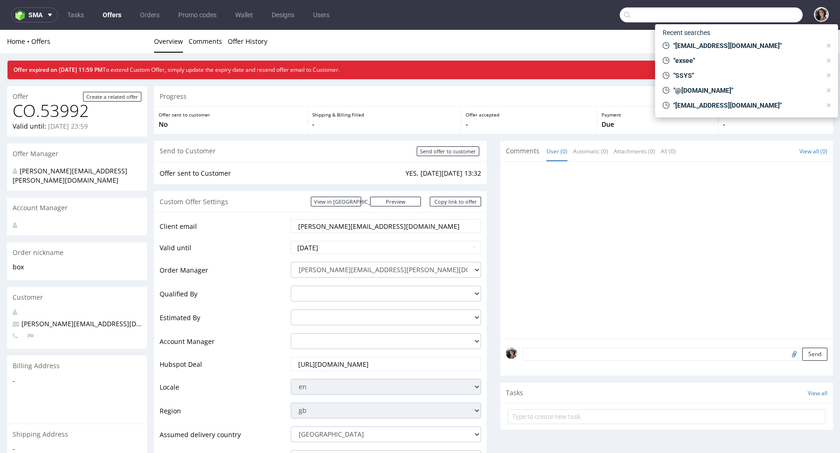
click at [759, 14] on input "text" at bounding box center [710, 14] width 183 height 15
paste input "[PERSON_NAME][EMAIL_ADDRESS][DOMAIN_NAME]"
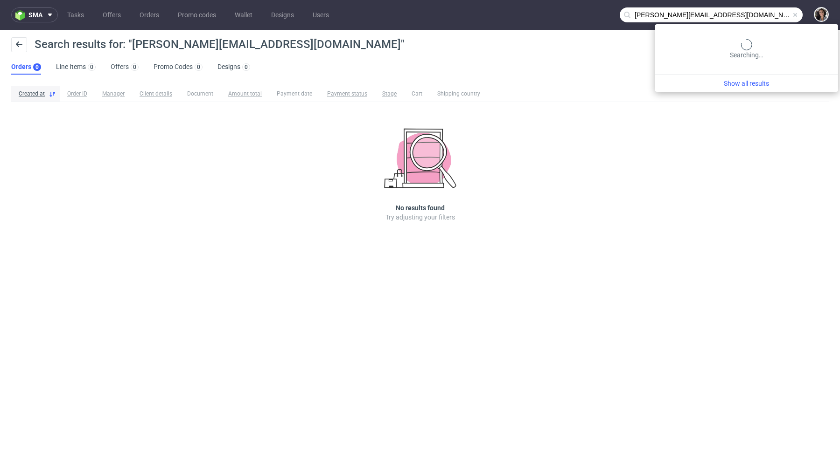
click at [753, 13] on input "[PERSON_NAME][EMAIL_ADDRESS][DOMAIN_NAME]" at bounding box center [710, 14] width 183 height 15
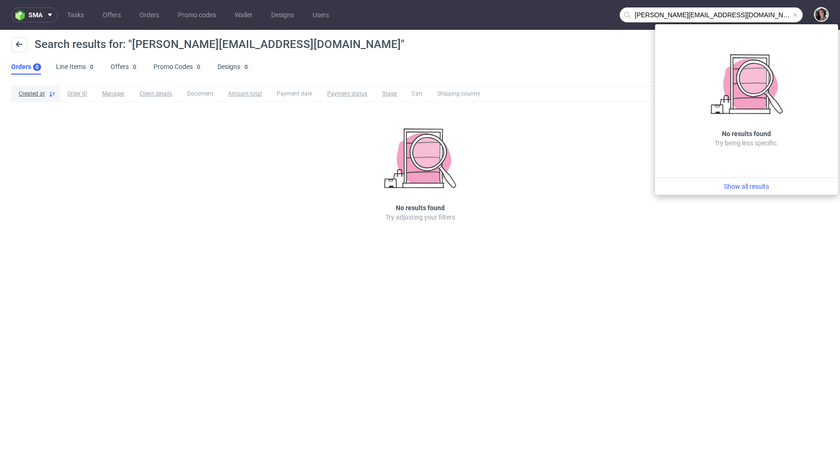
drag, startPoint x: 646, startPoint y: 14, endPoint x: 625, endPoint y: 14, distance: 21.0
click at [625, 14] on div "[PERSON_NAME][EMAIL_ADDRESS][DOMAIN_NAME]" at bounding box center [710, 14] width 183 height 15
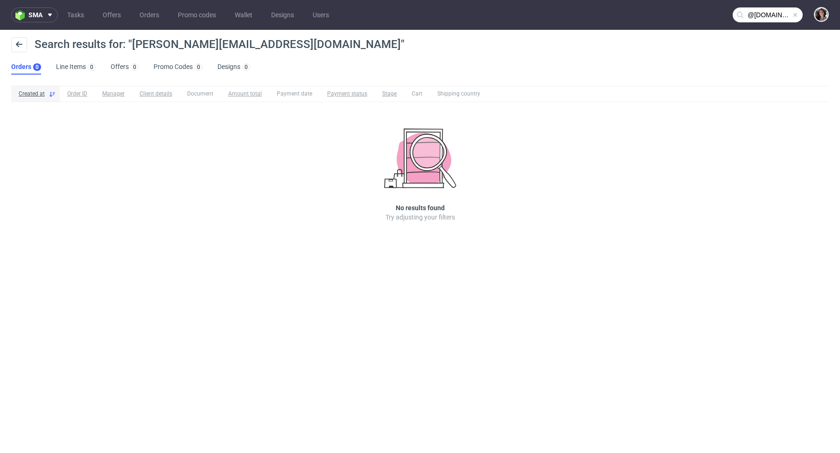
type input "@[DOMAIN_NAME]"
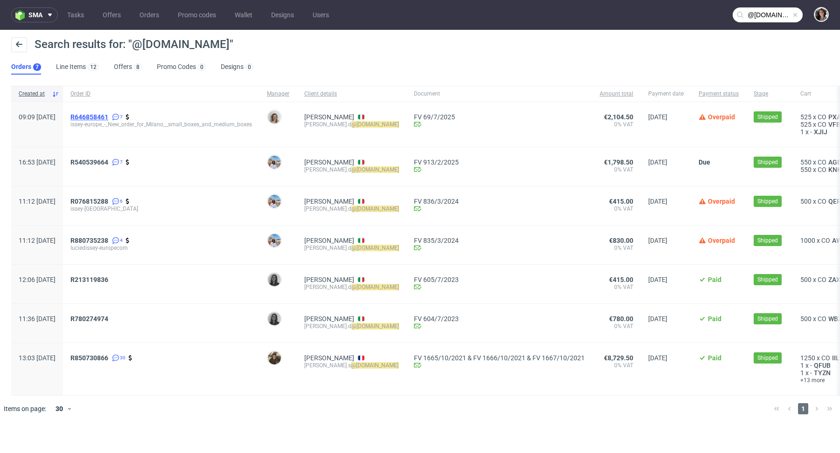
click at [108, 114] on span "R646858461" at bounding box center [89, 116] width 38 height 7
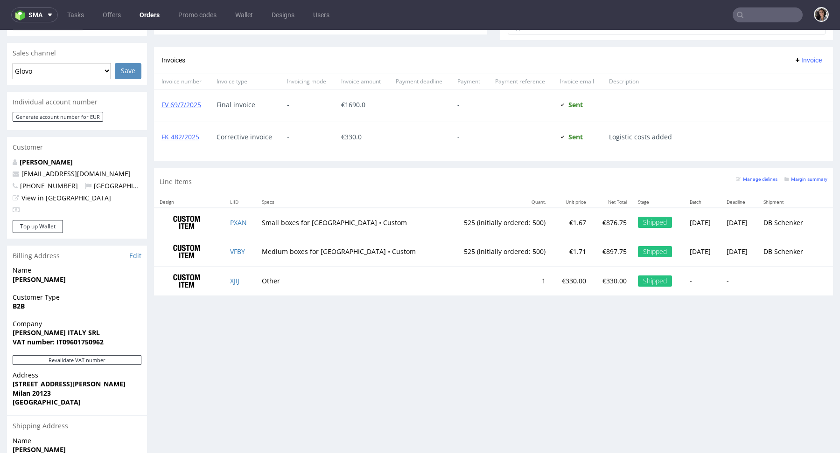
scroll to position [516, 0]
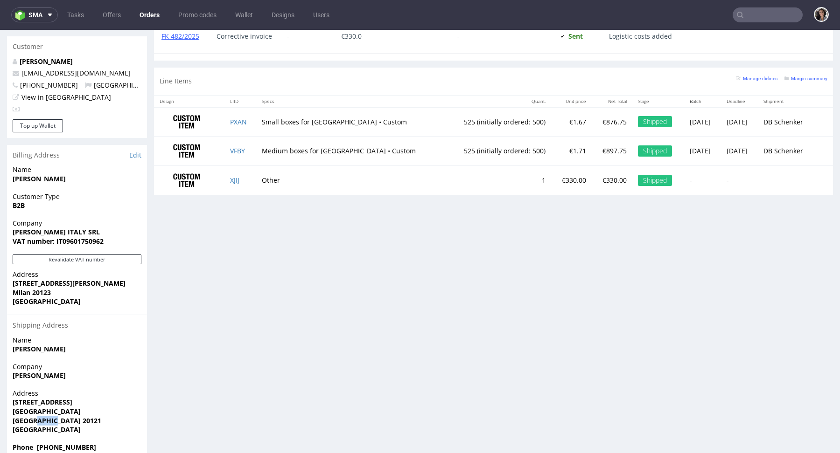
drag, startPoint x: 58, startPoint y: 402, endPoint x: 33, endPoint y: 403, distance: 25.2
click at [32, 416] on span "Milan 20121" at bounding box center [77, 420] width 129 height 9
copy strong "20121"
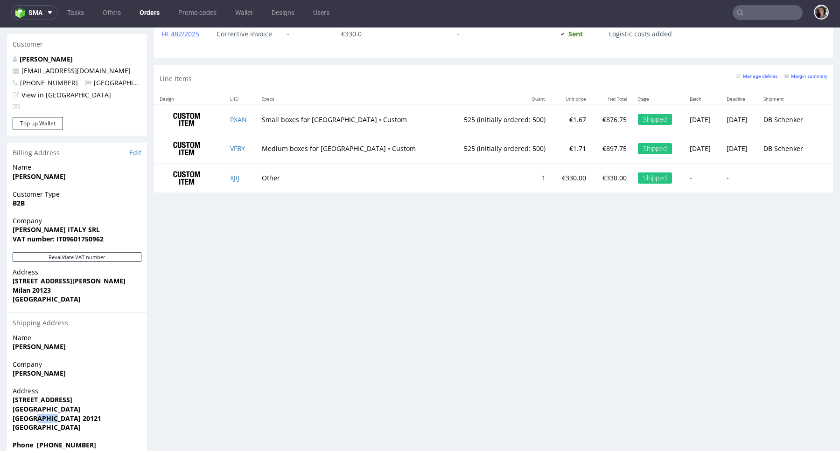
scroll to position [0, 0]
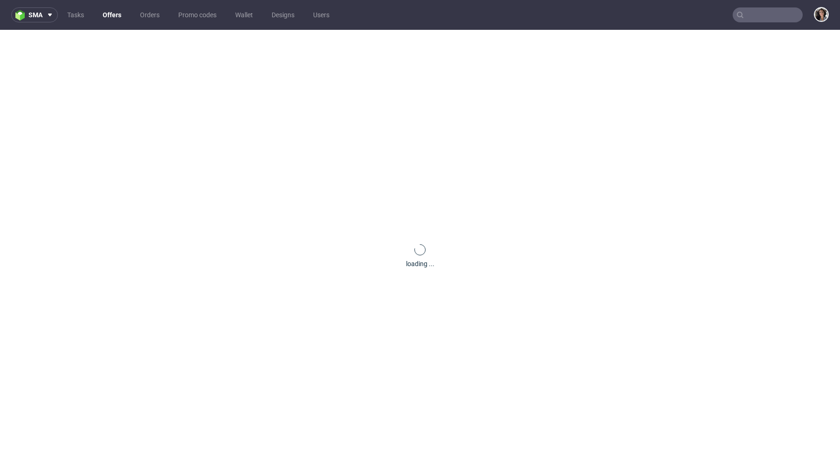
paste input "WBZG"
click at [760, 16] on input "text" at bounding box center [767, 14] width 70 height 15
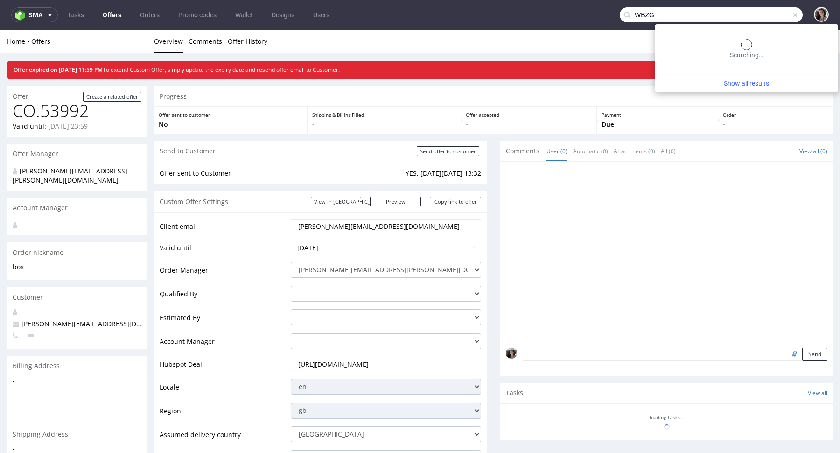
type input "WBZG"
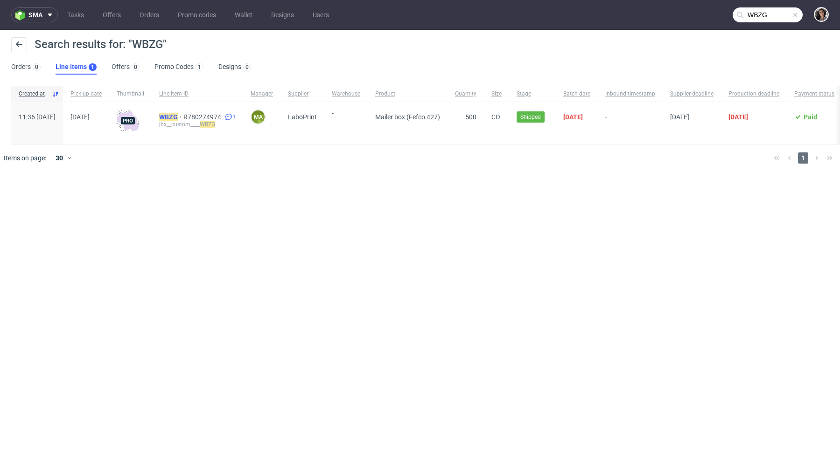
click at [178, 117] on mark "WBZG" at bounding box center [168, 116] width 19 height 7
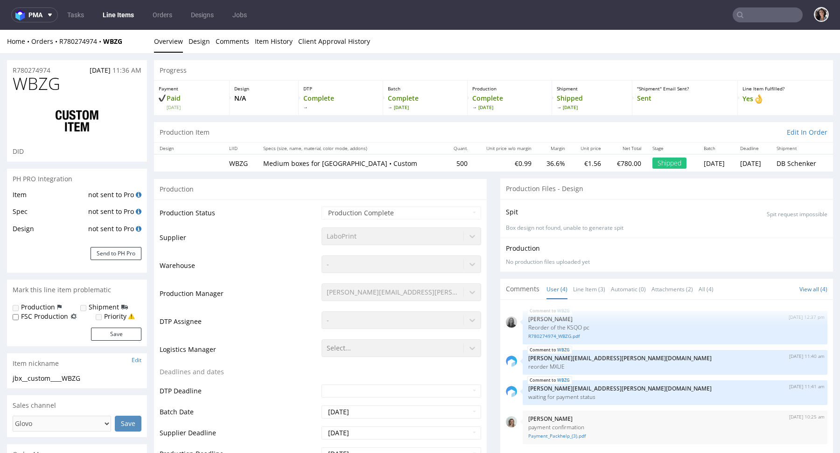
select select "in_progress"
